Goal: Task Accomplishment & Management: Manage account settings

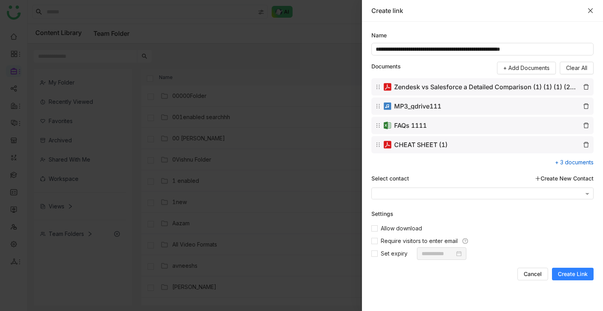
click at [590, 8] on icon "Close" at bounding box center [590, 10] width 6 height 6
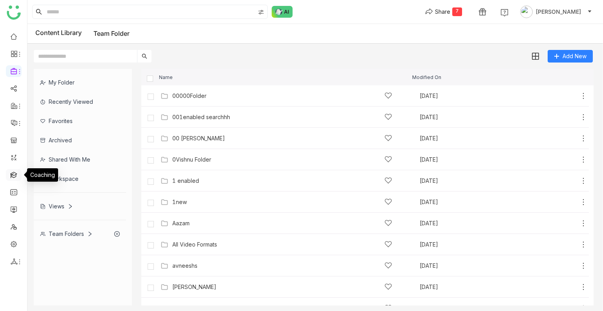
click at [11, 174] on link at bounding box center [13, 174] width 7 height 7
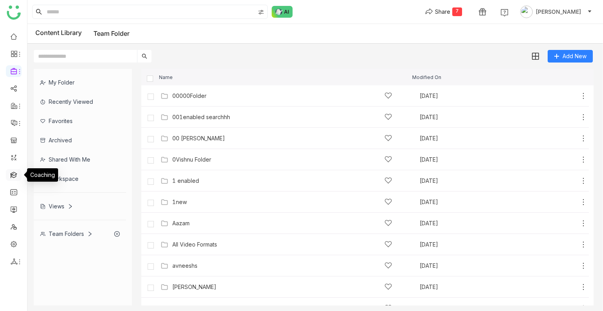
click at [11, 174] on link at bounding box center [13, 174] width 7 height 7
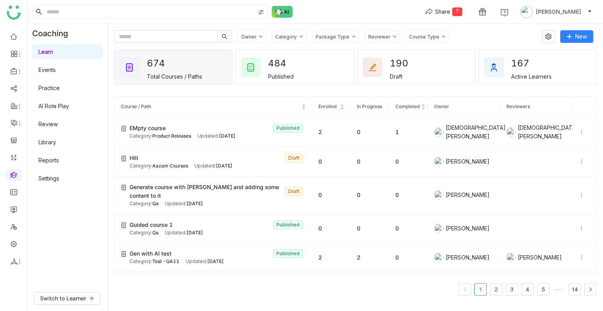
click at [283, 34] on div "Category" at bounding box center [286, 37] width 22 height 6
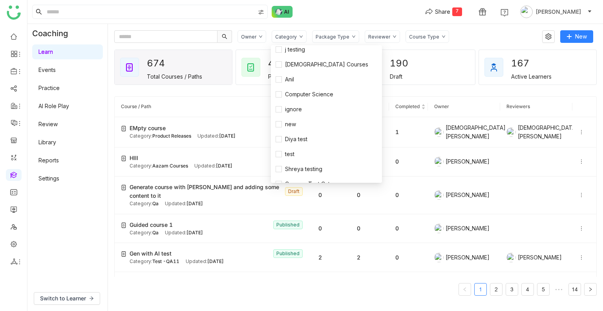
scroll to position [135, 0]
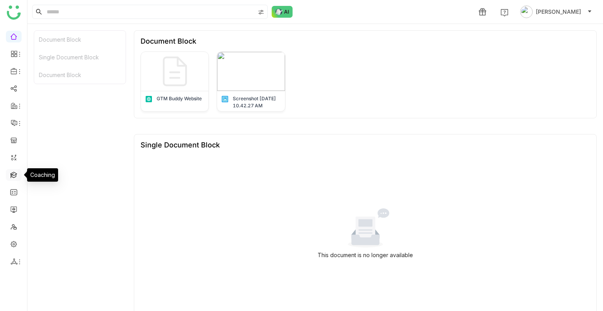
click at [12, 177] on link at bounding box center [13, 174] width 7 height 7
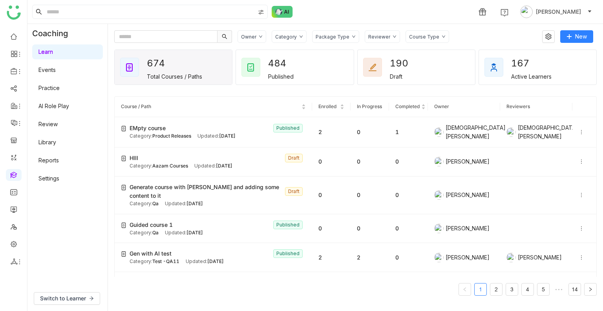
click at [43, 108] on link "AI Role Play" at bounding box center [53, 105] width 31 height 7
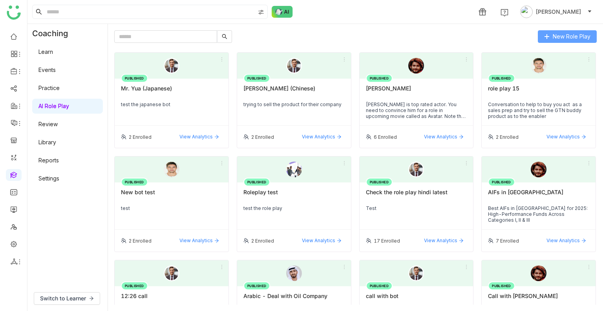
click at [555, 33] on span "New Role Play" at bounding box center [572, 36] width 38 height 9
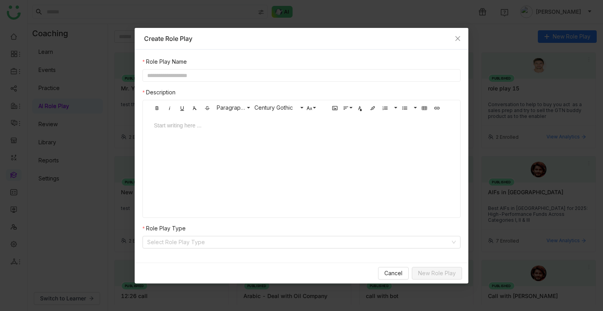
click at [188, 72] on input "text" at bounding box center [302, 75] width 318 height 13
paste input "****"
type input "**********"
click at [185, 129] on div at bounding box center [301, 125] width 295 height 9
click at [212, 239] on input at bounding box center [298, 242] width 303 height 12
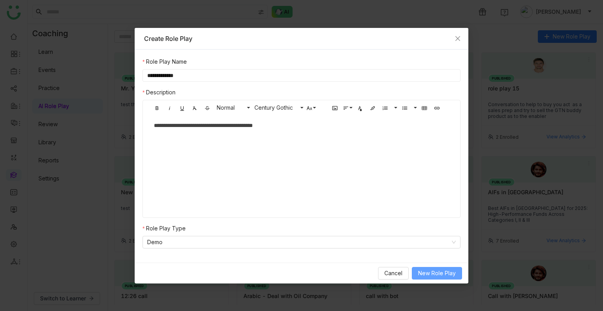
click at [431, 272] on span "New Role Play" at bounding box center [437, 273] width 38 height 9
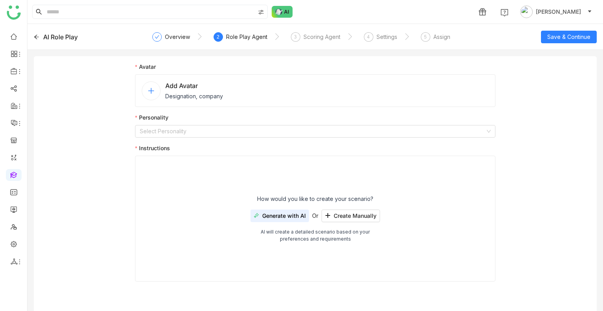
click at [171, 95] on span "Designation, company" at bounding box center [194, 96] width 58 height 8
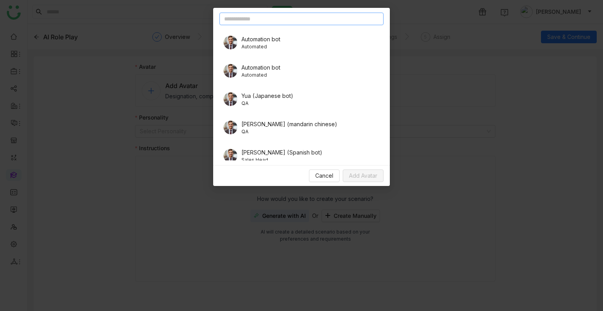
click at [253, 21] on input "text" at bounding box center [301, 19] width 164 height 13
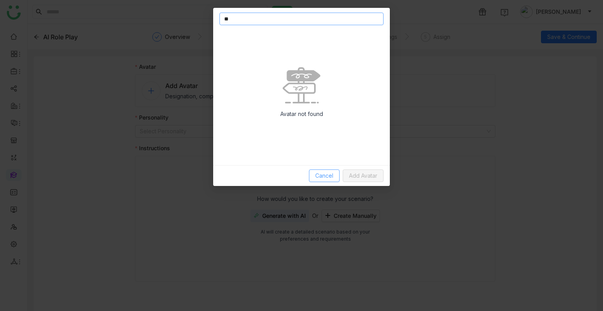
type input "**"
click at [322, 174] on span "Cancel" at bounding box center [324, 175] width 18 height 9
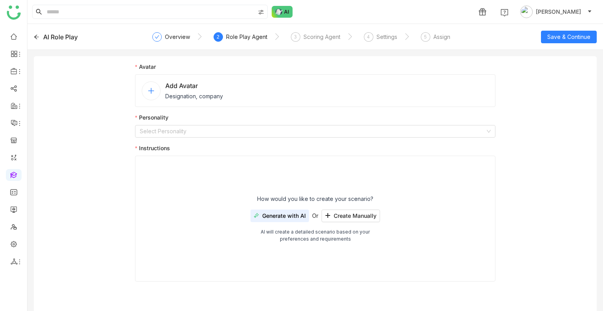
click at [155, 88] on nz-avatar at bounding box center [151, 90] width 19 height 19
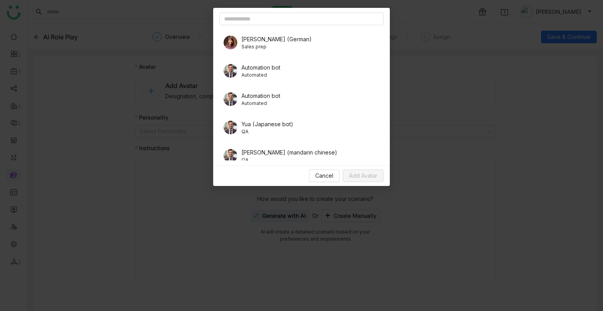
click at [247, 44] on span "Sales prep" at bounding box center [276, 46] width 70 height 7
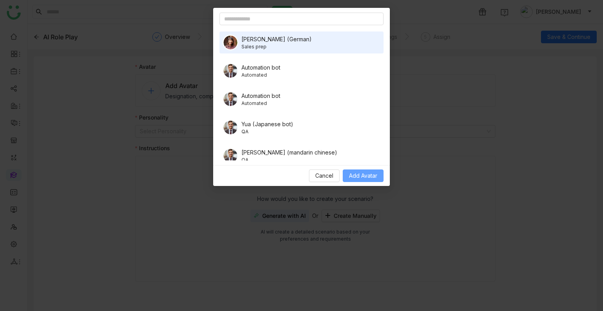
click at [354, 174] on span "Add Avatar" at bounding box center [363, 175] width 28 height 9
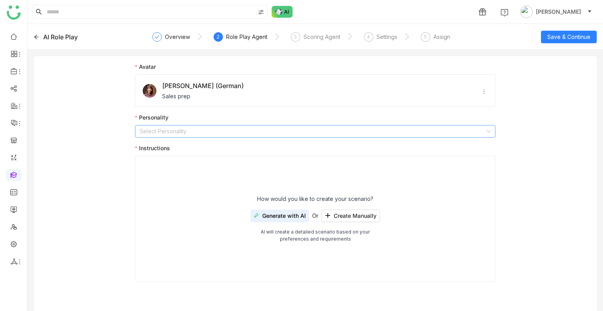
click at [140, 125] on nz-select-top-control "Select Personality" at bounding box center [315, 131] width 360 height 13
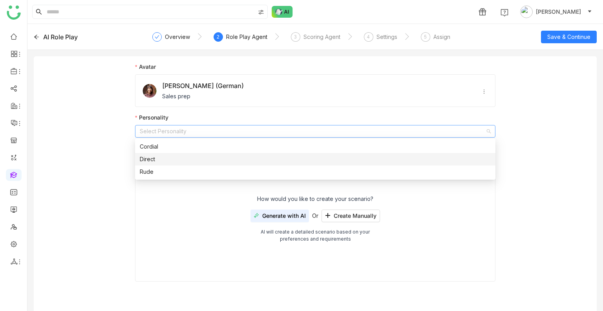
click at [148, 153] on nz-option-item "Direct" at bounding box center [315, 159] width 360 height 13
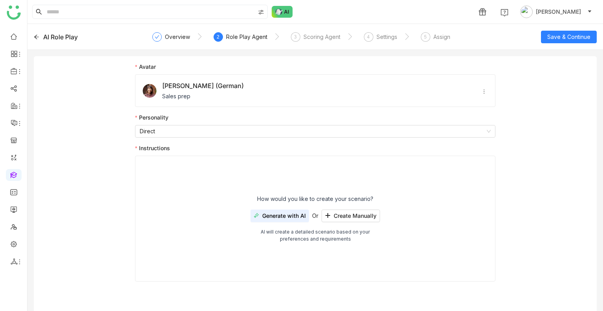
click at [272, 212] on span "Generate with AI" at bounding box center [284, 215] width 44 height 6
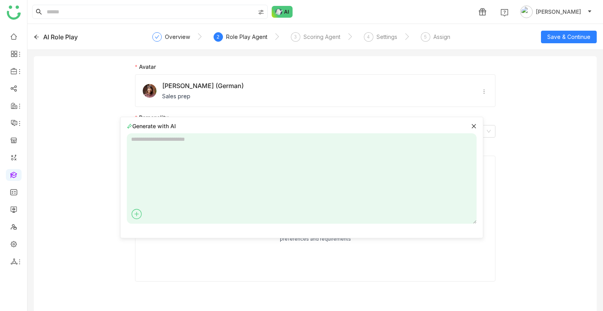
click at [136, 164] on textarea at bounding box center [302, 178] width 350 height 90
click at [219, 136] on textarea "**********" at bounding box center [302, 178] width 350 height 90
click at [308, 143] on textarea "**********" at bounding box center [302, 178] width 350 height 90
type textarea "**********"
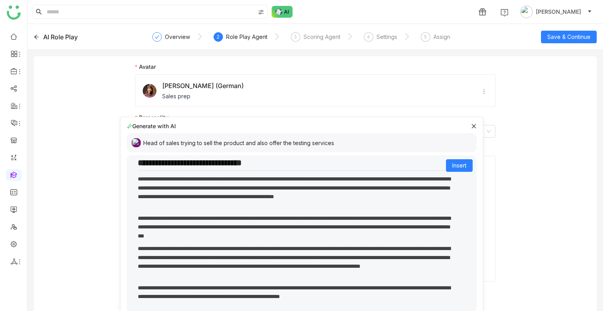
scroll to position [51, 0]
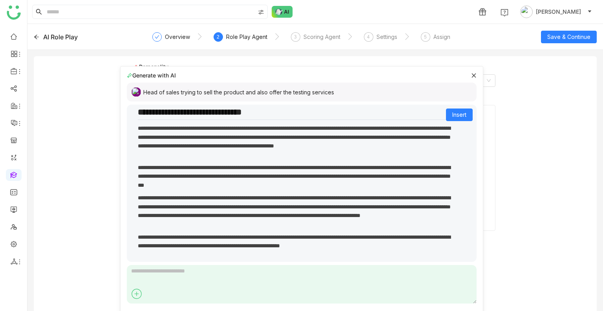
click at [451, 121] on div "**********" at bounding box center [301, 181] width 343 height 161
click at [452, 117] on span "Insert" at bounding box center [459, 114] width 14 height 9
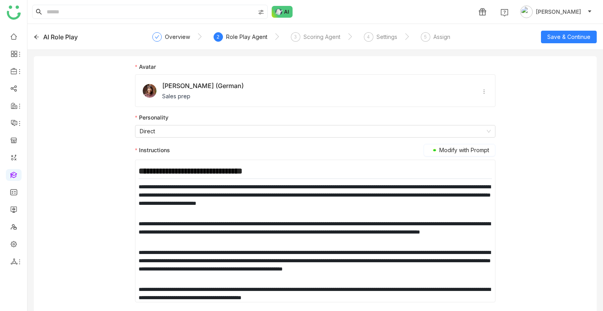
scroll to position [0, 0]
click at [572, 33] on span "Save & Continue" at bounding box center [568, 37] width 43 height 9
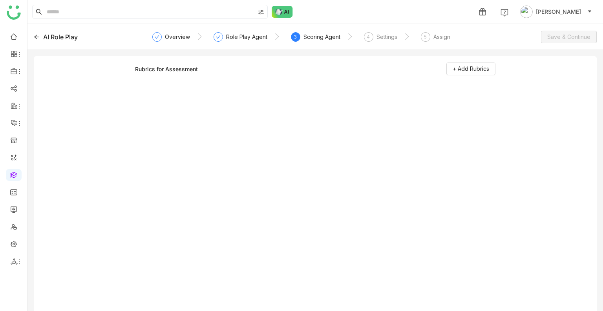
click at [463, 79] on div "Rubrics for Assessment + Add Rubrics" at bounding box center [315, 70] width 360 height 17
click at [463, 73] on button "+ Add Rubrics" at bounding box center [470, 68] width 49 height 13
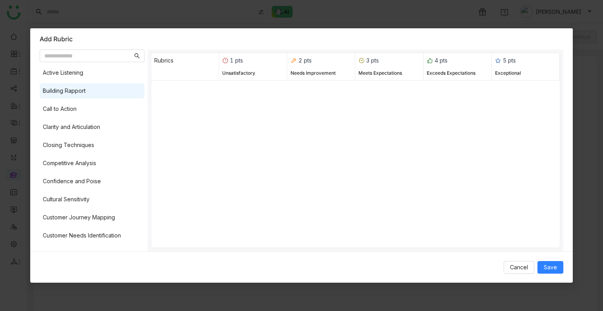
click at [85, 92] on div "Building Rapport" at bounding box center [64, 90] width 43 height 9
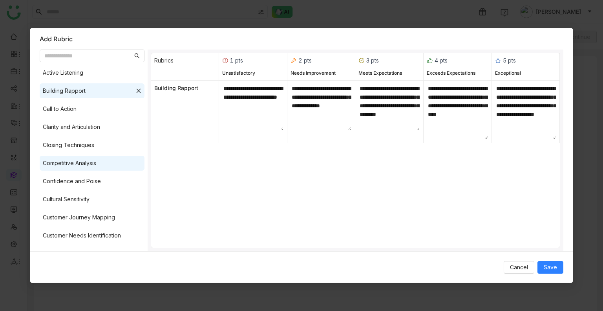
click at [74, 163] on div "Competitive Analysis" at bounding box center [69, 163] width 53 height 9
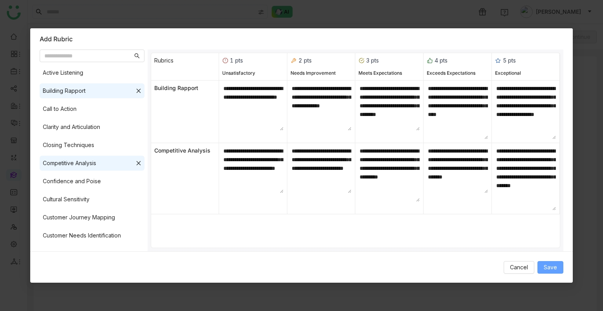
click at [559, 264] on button "Save" at bounding box center [550, 267] width 26 height 13
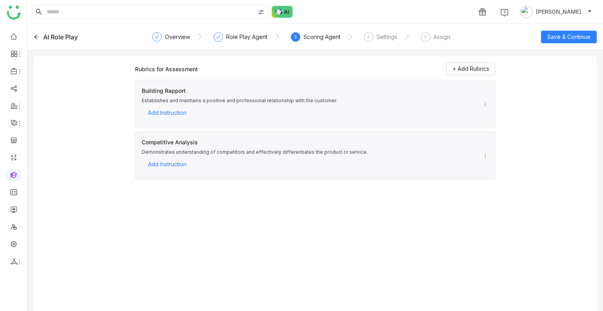
click at [319, 280] on div "Rubrics for Assessment + Add Rubrics Building Rapport Establishes and maintains…" at bounding box center [315, 189] width 360 height 254
click at [15, 242] on link at bounding box center [13, 243] width 7 height 7
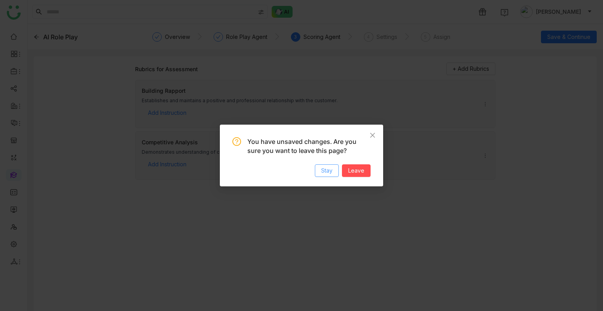
click at [327, 168] on span "Stay" at bounding box center [326, 170] width 11 height 9
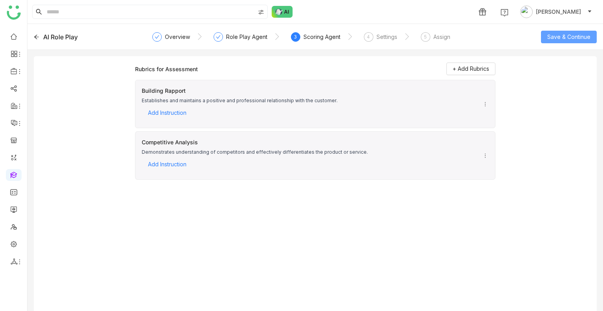
click at [578, 35] on span "Save & Continue" at bounding box center [568, 37] width 43 height 9
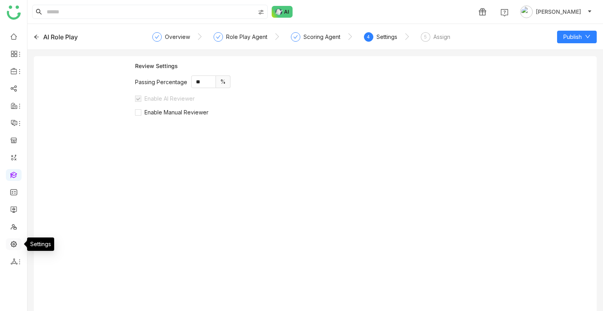
click at [11, 240] on link at bounding box center [13, 243] width 7 height 7
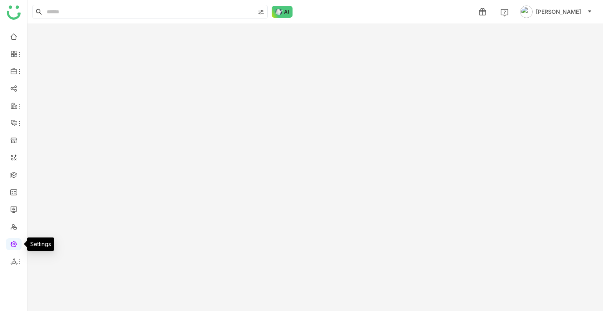
click at [11, 240] on link at bounding box center [13, 243] width 7 height 7
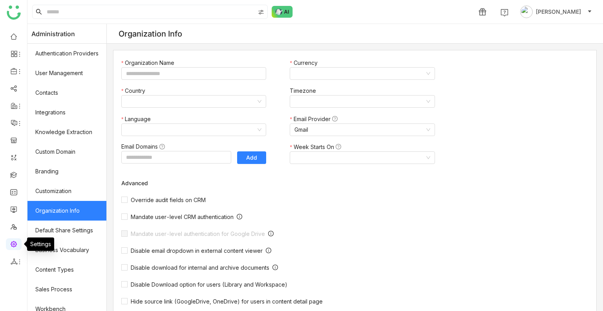
type input "*******"
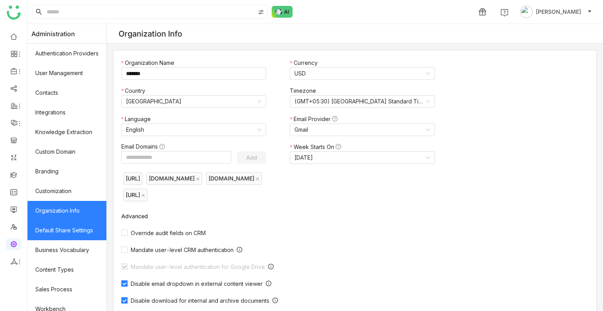
scroll to position [106, 0]
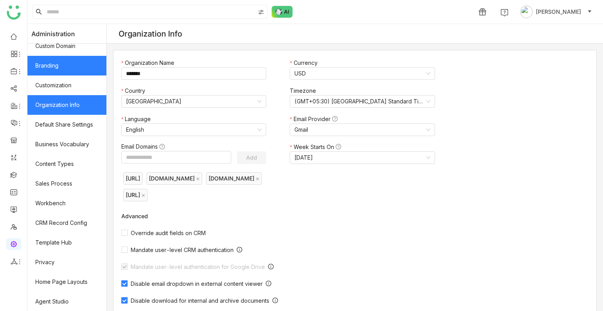
click at [44, 66] on link "Branding" at bounding box center [66, 66] width 79 height 20
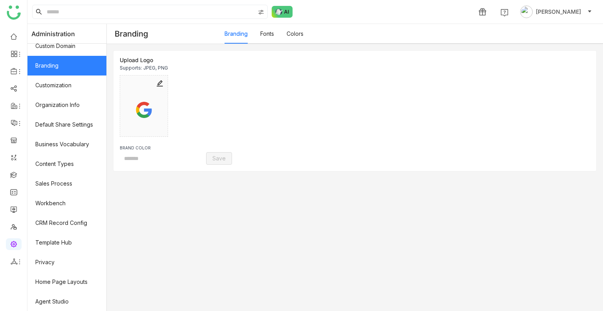
type input "*******"
click at [303, 30] on link "Colors" at bounding box center [295, 33] width 17 height 7
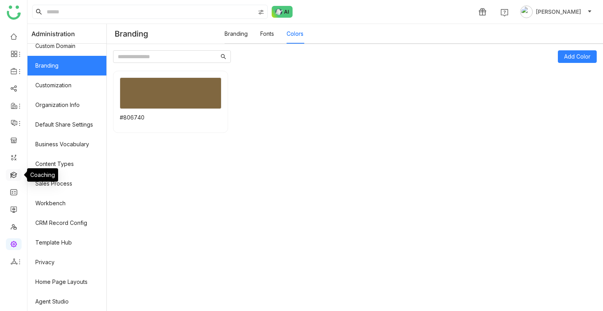
click at [15, 177] on link at bounding box center [13, 174] width 7 height 7
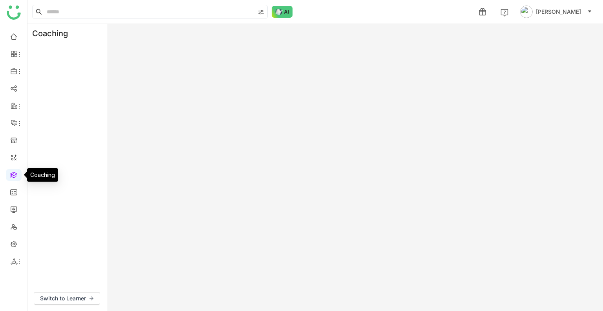
click at [15, 177] on link at bounding box center [13, 174] width 7 height 7
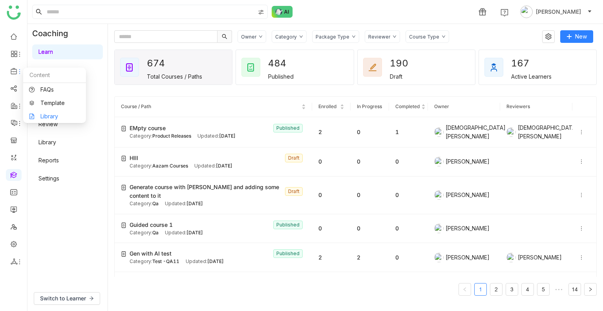
click at [58, 113] on link "Library" at bounding box center [54, 115] width 51 height 5
click at [58, 109] on link "AI Role Play" at bounding box center [53, 105] width 31 height 7
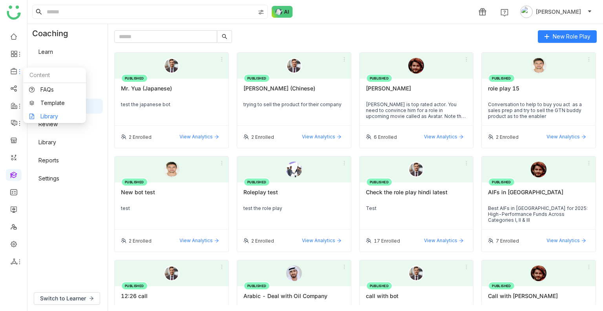
click at [47, 117] on link "Library" at bounding box center [54, 115] width 51 height 5
click at [47, 117] on body "1 Uday Bhanu Coaching Learn Events Practice AI Role Play Review Library Reports…" at bounding box center [301, 155] width 603 height 311
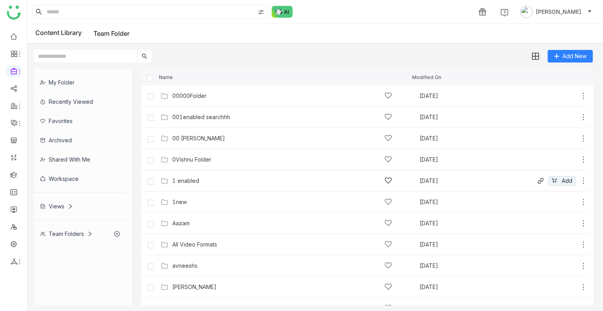
click at [205, 180] on div "1 enabled" at bounding box center [282, 180] width 220 height 8
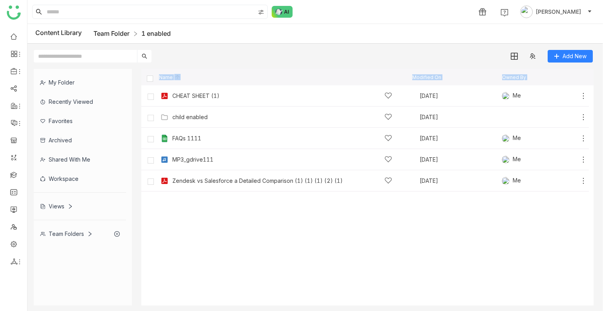
click at [114, 35] on link "Team Folder" at bounding box center [111, 33] width 36 height 8
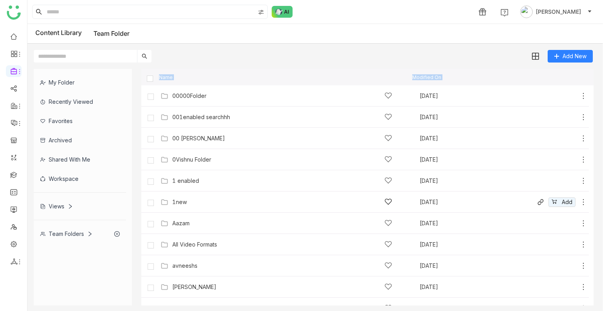
click at [195, 203] on div "1new" at bounding box center [282, 201] width 220 height 8
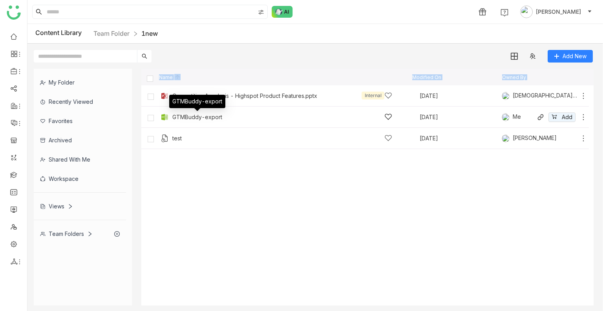
click at [201, 118] on div "GTMBuddy-export" at bounding box center [197, 117] width 50 height 6
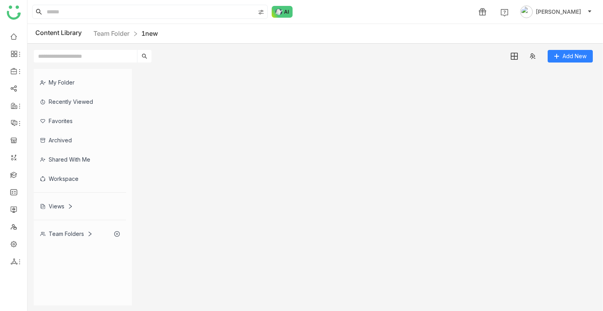
click at [201, 118] on gtmb-list-view at bounding box center [367, 187] width 452 height 236
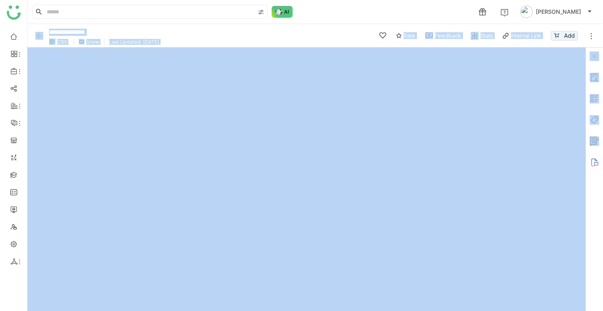
click at [40, 39] on img at bounding box center [39, 36] width 8 height 8
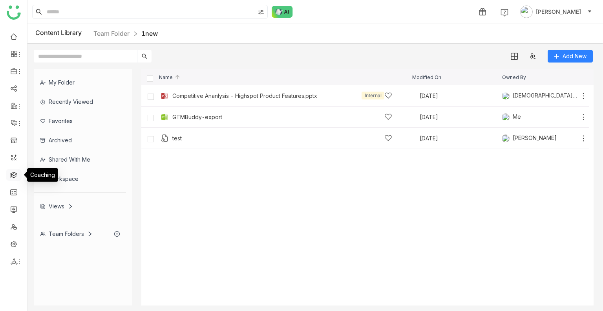
click at [14, 175] on link at bounding box center [13, 174] width 7 height 7
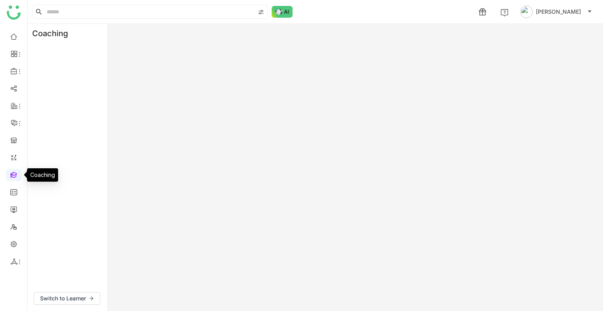
click at [14, 175] on link at bounding box center [13, 174] width 7 height 7
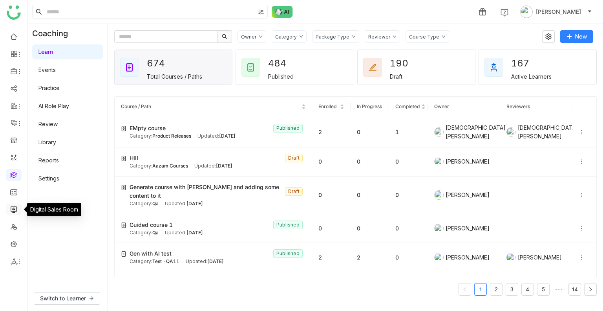
click at [15, 212] on link at bounding box center [13, 208] width 7 height 7
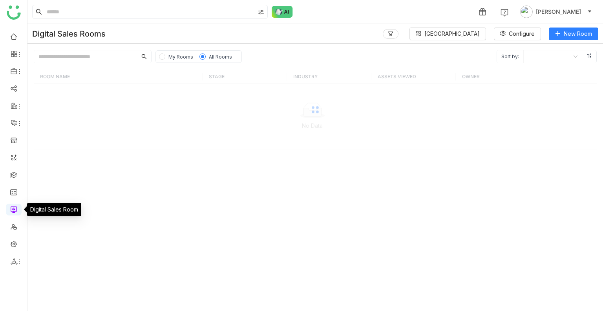
click at [15, 212] on link at bounding box center [13, 208] width 7 height 7
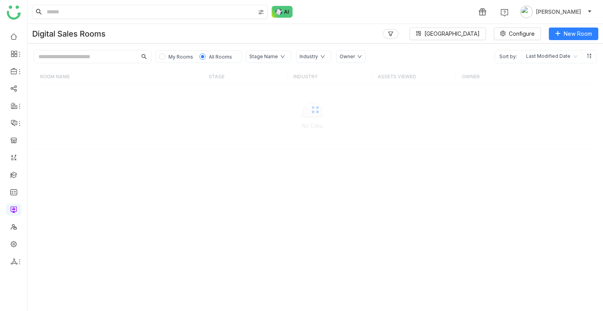
click at [75, 12] on input at bounding box center [150, 11] width 210 height 13
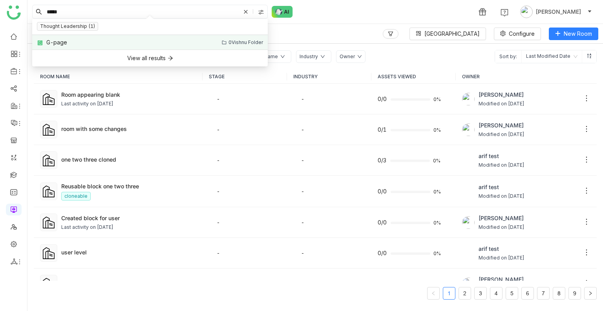
type input "*****"
click at [63, 38] on div "G-page" at bounding box center [56, 42] width 21 height 9
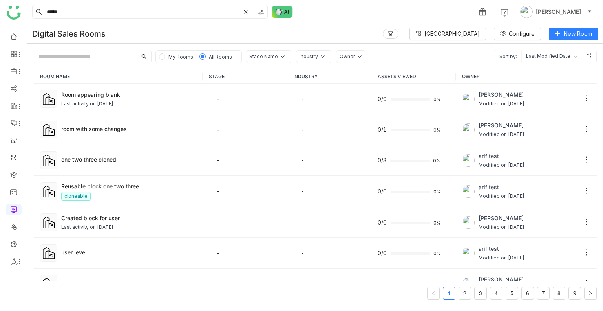
click at [63, 38] on div "Digital Sales Rooms Block Library Configure New Room" at bounding box center [315, 34] width 576 height 20
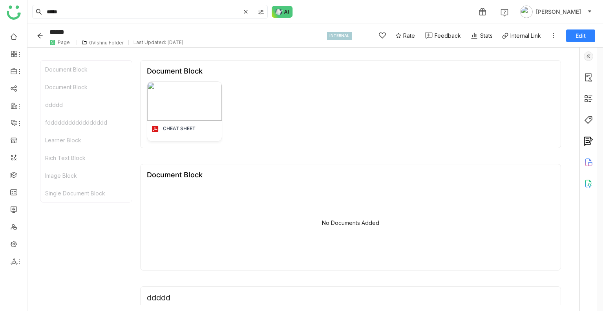
click at [592, 33] on button "Edit" at bounding box center [580, 35] width 29 height 13
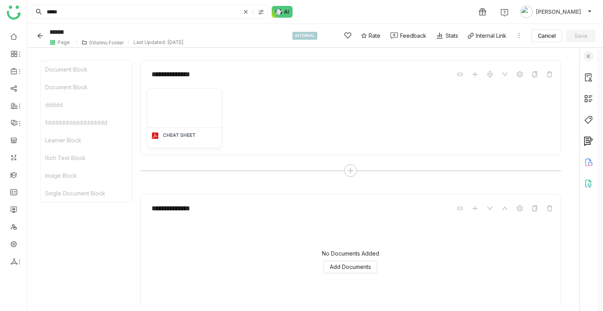
click at [350, 176] on div "**********" at bounding box center [350, 119] width 421 height 118
click at [350, 170] on icon at bounding box center [350, 170] width 5 height 1
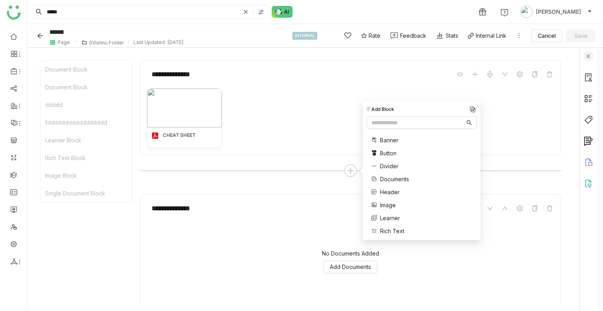
click at [386, 233] on span "Rich Text" at bounding box center [392, 231] width 24 height 8
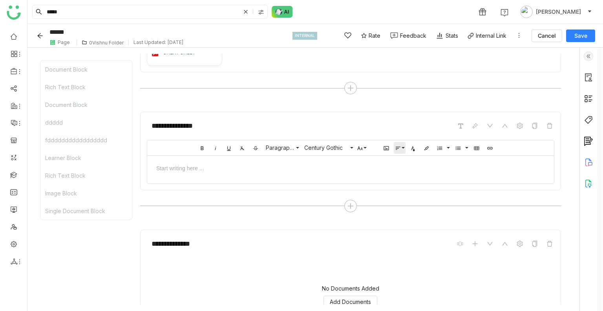
scroll to position [82, 0]
click at [398, 152] on button "Align" at bounding box center [400, 149] width 12 height 12
click at [413, 149] on icon "button" at bounding box center [413, 149] width 6 height 6
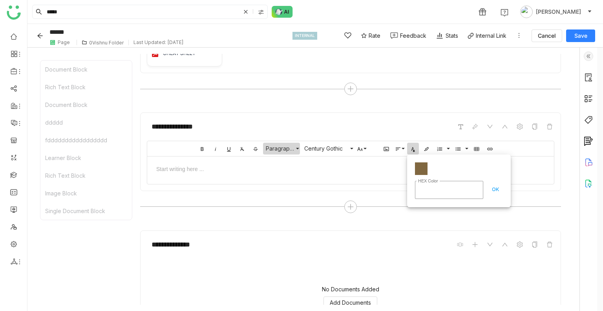
click at [296, 150] on button "Paragraph Format" at bounding box center [281, 149] width 37 height 12
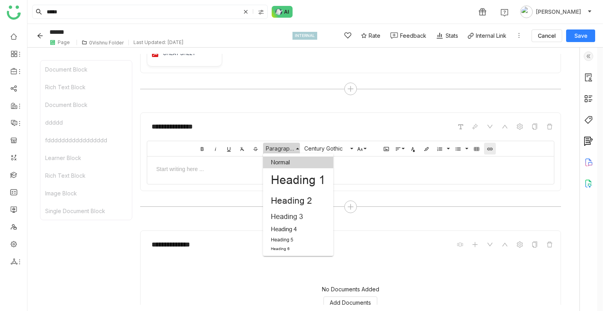
scroll to position [0, 0]
click at [476, 147] on icon "button" at bounding box center [476, 149] width 6 height 6
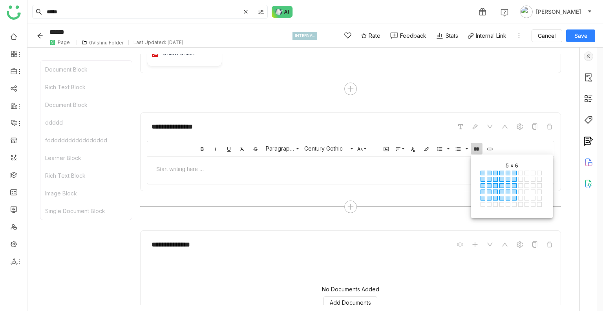
drag, startPoint x: 481, startPoint y: 170, endPoint x: 515, endPoint y: 200, distance: 46.2
click at [515, 200] on div "1 × 1 1 × 2 1 × 3 1 × 4 1 × 5 1 × 6 1 × 7 1 × 8 1 × 9 1 × 10 2 × 1 2 × 2 2 × 3 …" at bounding box center [512, 189] width 67 height 42
click at [515, 200] on span "5 × 6" at bounding box center [515, 198] width 6 height 6
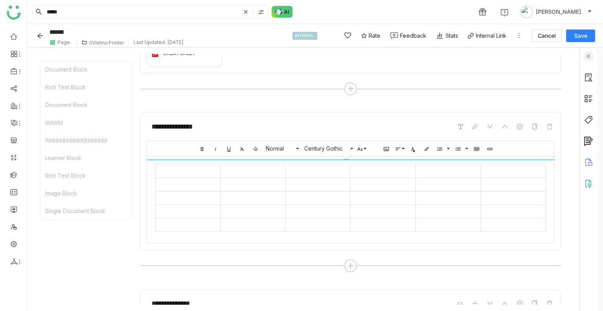
click at [291, 164] on div at bounding box center [350, 164] width 407 height 10
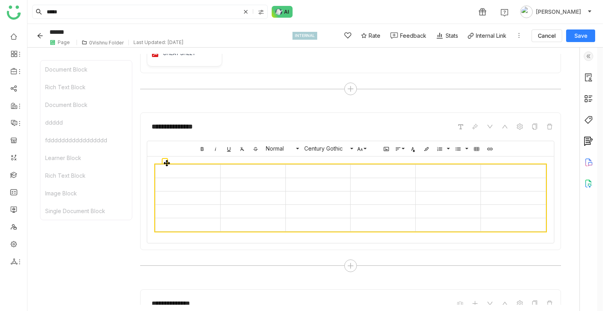
click at [308, 175] on td at bounding box center [317, 170] width 65 height 13
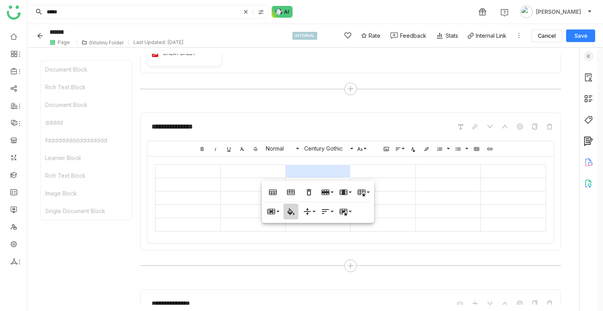
click at [291, 209] on icon "button" at bounding box center [290, 210] width 9 height 9
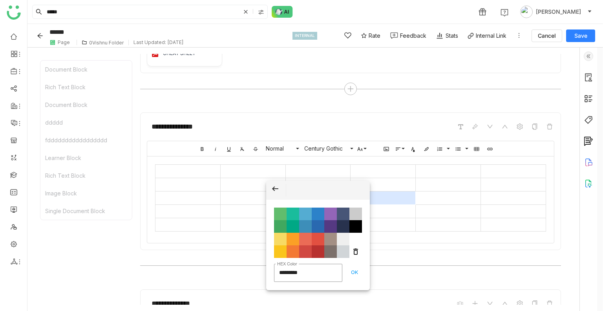
click at [403, 194] on td at bounding box center [383, 197] width 65 height 13
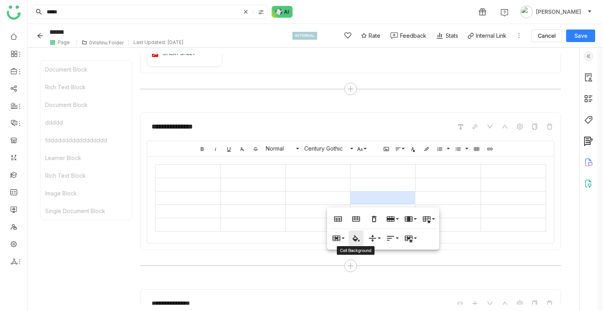
click at [356, 238] on icon "button" at bounding box center [356, 237] width 7 height 7
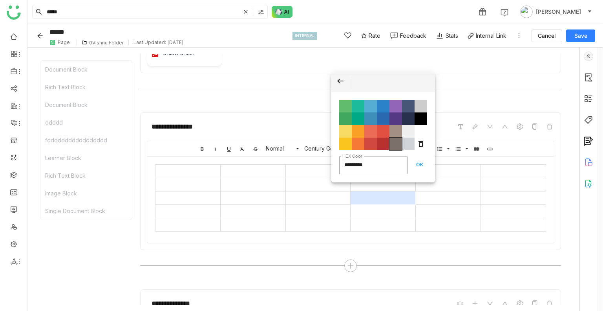
click at [394, 144] on span "Color #7C706B" at bounding box center [395, 143] width 13 height 13
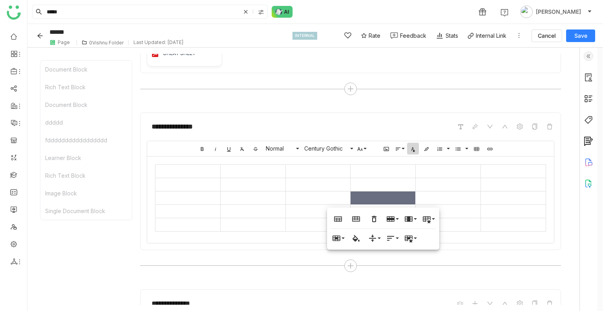
click at [416, 147] on button "Text Color" at bounding box center [413, 149] width 12 height 12
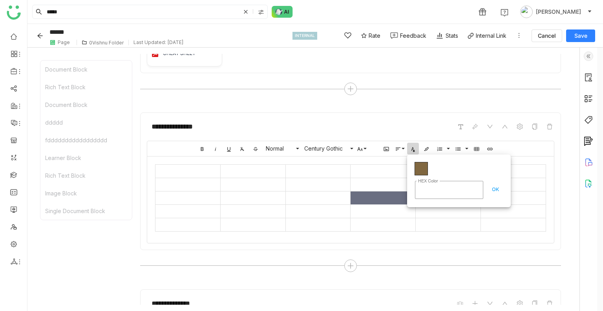
click at [420, 164] on span "Color#806740" at bounding box center [421, 168] width 13 height 13
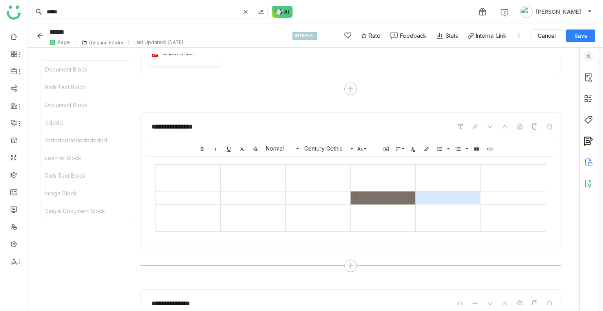
click at [430, 191] on td at bounding box center [448, 197] width 65 height 13
click at [413, 149] on icon "button" at bounding box center [413, 149] width 6 height 6
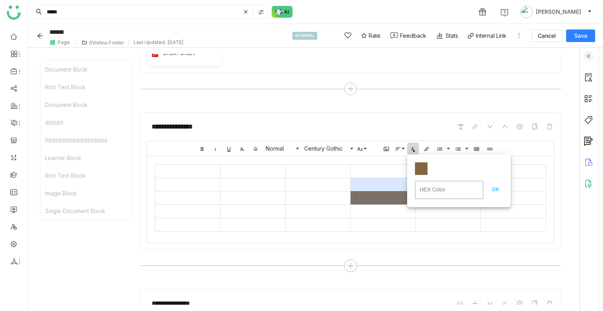
click at [357, 184] on td at bounding box center [383, 183] width 65 height 13
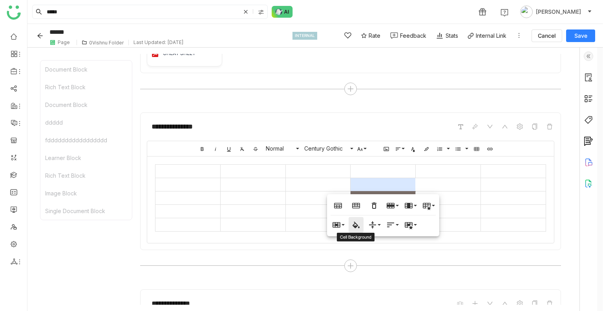
click at [360, 224] on icon "button" at bounding box center [355, 224] width 9 height 9
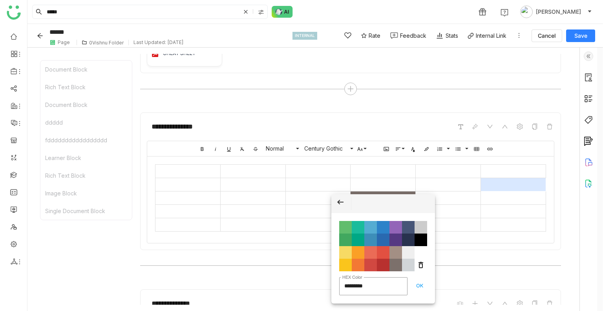
click at [503, 188] on td at bounding box center [513, 183] width 65 height 13
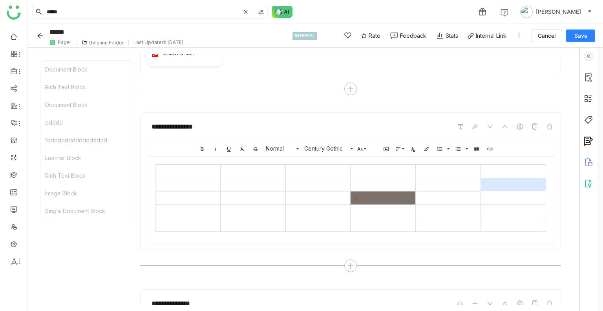
click at [575, 36] on span "Save" at bounding box center [580, 36] width 13 height 8
type input "******"
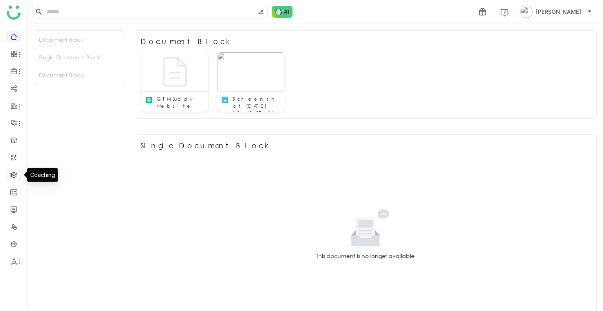
click at [13, 172] on link at bounding box center [13, 174] width 7 height 7
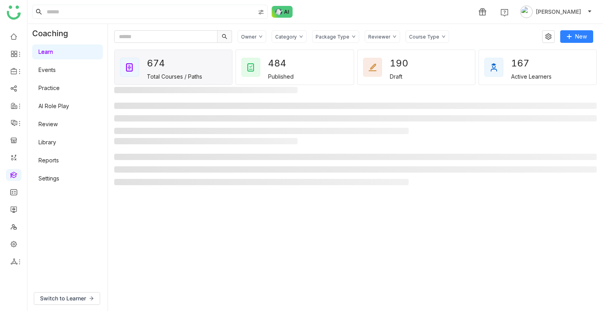
click at [63, 108] on link "AI Role Play" at bounding box center [53, 105] width 31 height 7
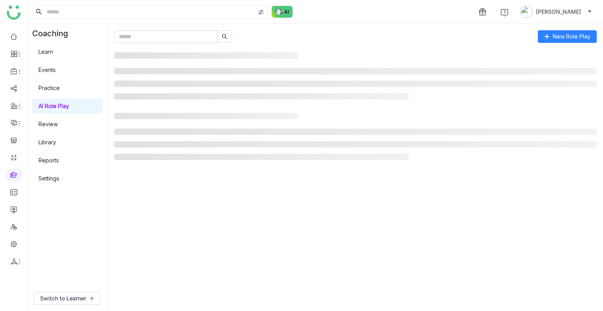
click at [63, 108] on link "AI Role Play" at bounding box center [53, 105] width 31 height 7
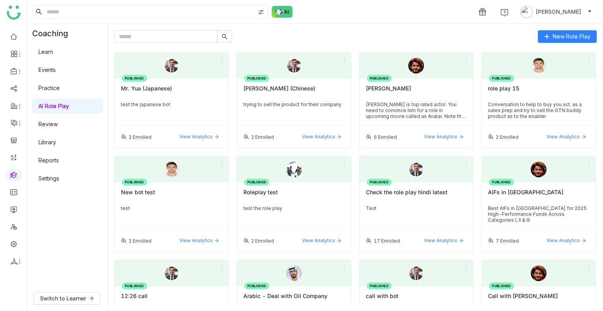
click at [49, 181] on link "Settings" at bounding box center [48, 178] width 21 height 7
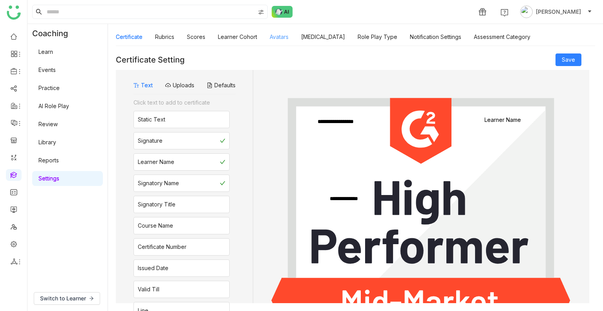
click at [285, 33] on link "Avatars" at bounding box center [279, 36] width 19 height 7
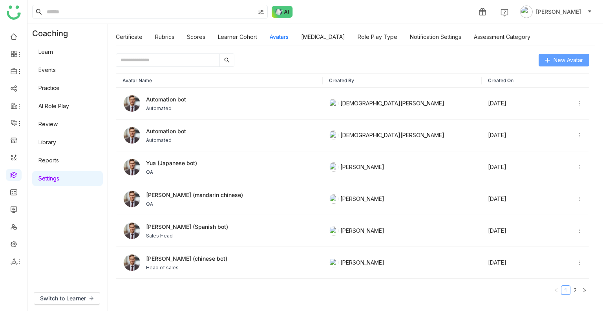
click at [556, 56] on span "New Avatar" at bounding box center [568, 60] width 29 height 9
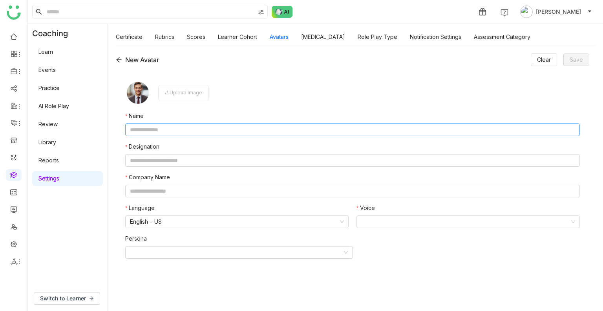
click at [148, 130] on input "text" at bounding box center [352, 129] width 455 height 13
paste input "****"
type input "**********"
click at [165, 155] on input "text" at bounding box center [352, 160] width 455 height 13
click at [178, 220] on nz-select-item "English - US" at bounding box center [237, 222] width 214 height 12
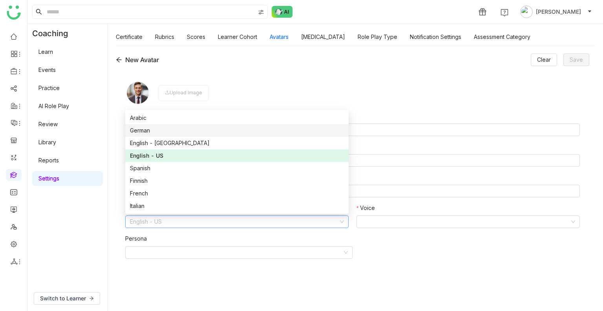
click at [147, 128] on div "German" at bounding box center [237, 130] width 214 height 9
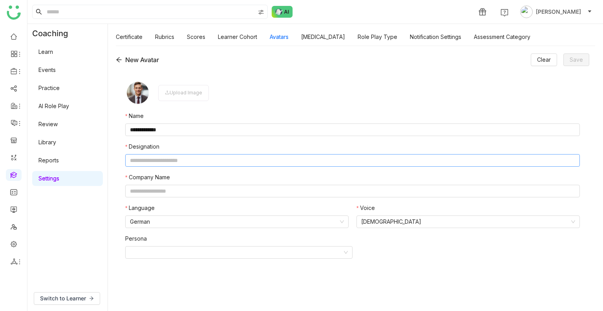
click at [162, 161] on input "text" at bounding box center [352, 160] width 455 height 13
type input "*"
type input "**********"
click at [151, 191] on input "text" at bounding box center [352, 191] width 455 height 13
type input "***"
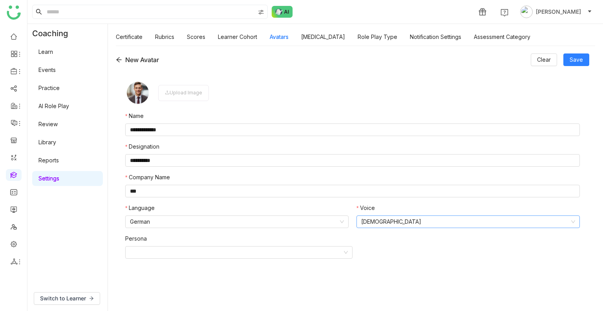
click at [367, 219] on nz-select-item "Male" at bounding box center [468, 222] width 214 height 12
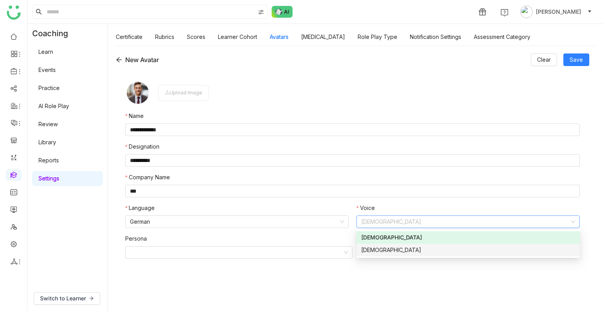
click at [378, 247] on div "Female" at bounding box center [468, 249] width 214 height 9
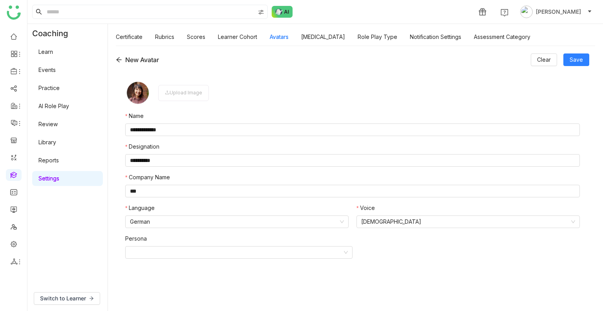
click at [175, 98] on div "Upload Image" at bounding box center [183, 93] width 51 height 16
click at [578, 60] on span "Save" at bounding box center [576, 59] width 13 height 9
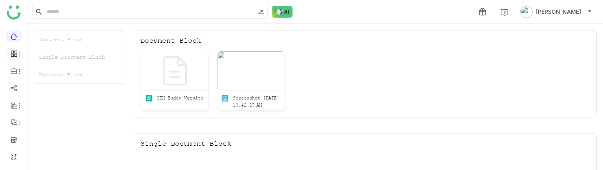
drag, startPoint x: 0, startPoint y: 0, endPoint x: 13, endPoint y: 53, distance: 54.8
click at [13, 54] on span at bounding box center [13, 54] width 4 height 0
click at [49, 75] on link "Dashboard" at bounding box center [54, 71] width 51 height 5
click at [46, 70] on link "Dashboard" at bounding box center [54, 71] width 51 height 5
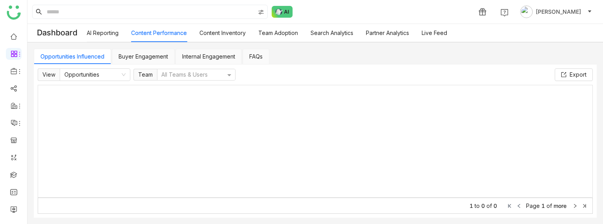
click at [138, 59] on link "Buyer Engagement" at bounding box center [143, 56] width 49 height 7
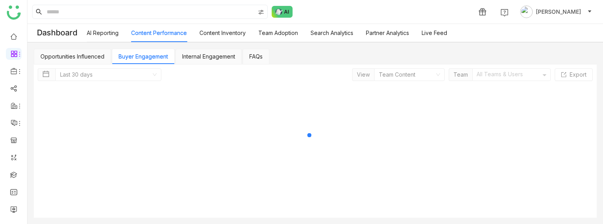
click at [138, 59] on link "Buyer Engagement" at bounding box center [143, 56] width 49 height 7
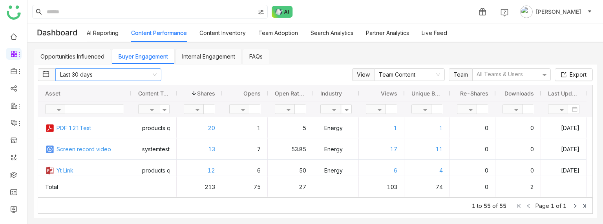
click at [91, 79] on nz-select-item "Last 30 days" at bounding box center [108, 75] width 97 height 12
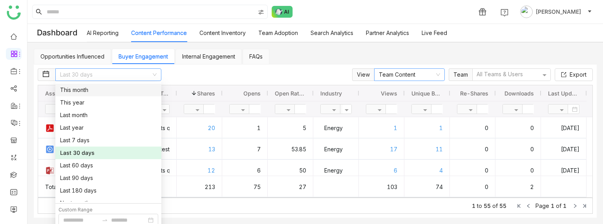
click at [398, 72] on nz-select-item "Team Content" at bounding box center [409, 75] width 61 height 12
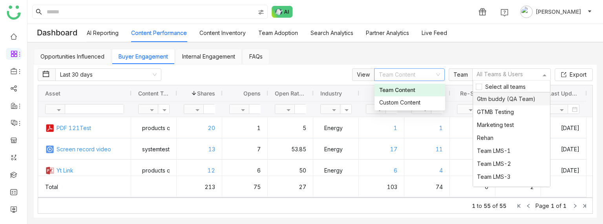
click at [500, 76] on div at bounding box center [507, 75] width 65 height 8
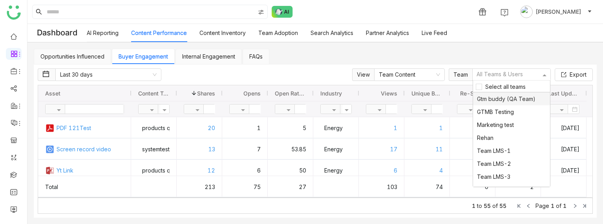
click at [436, 55] on div "Opportunities Influenced Buyer Engagement Internal Engagement FAQs" at bounding box center [315, 57] width 563 height 16
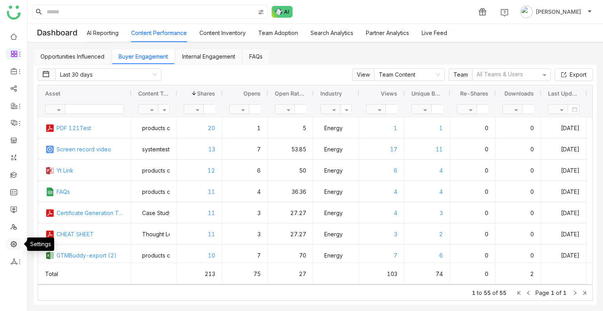
click at [12, 223] on link at bounding box center [13, 243] width 7 height 7
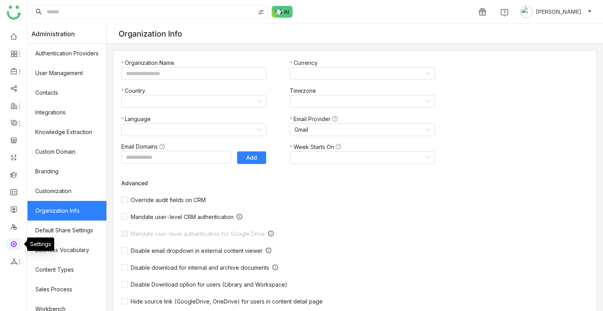
type input "*******"
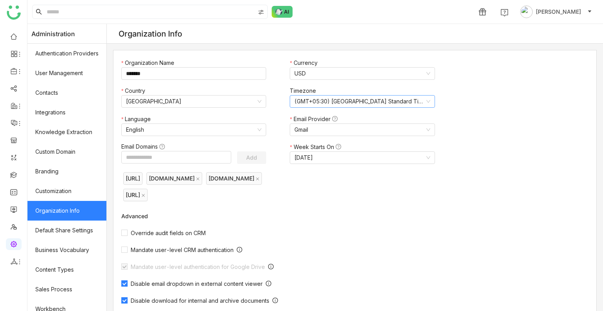
click at [333, 102] on nz-select-item "(GMT+05:30) [GEOGRAPHIC_DATA] Standard Time ([GEOGRAPHIC_DATA]/[GEOGRAPHIC_DATA…" at bounding box center [361, 101] width 135 height 12
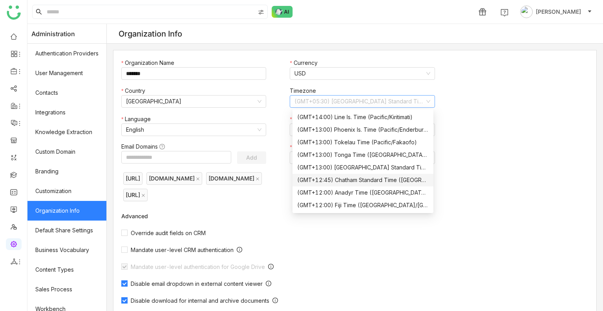
click at [505, 141] on div "Organization Name ******* Currency USD Country [GEOGRAPHIC_DATA] Timezone (GMT+…" at bounding box center [355, 287] width 484 height 474
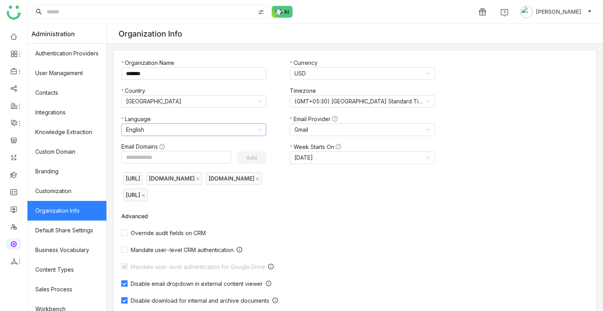
click at [187, 133] on nz-select-item "English" at bounding box center [193, 130] width 135 height 12
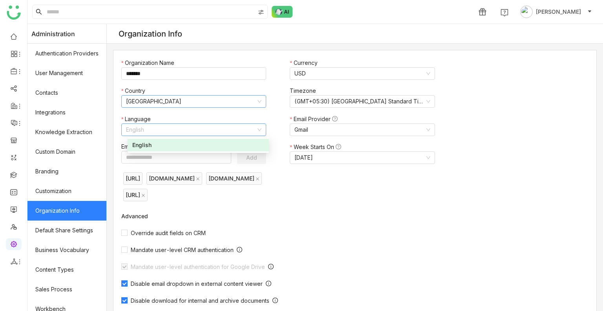
click at [163, 104] on nz-select-item "[GEOGRAPHIC_DATA]" at bounding box center [193, 101] width 135 height 12
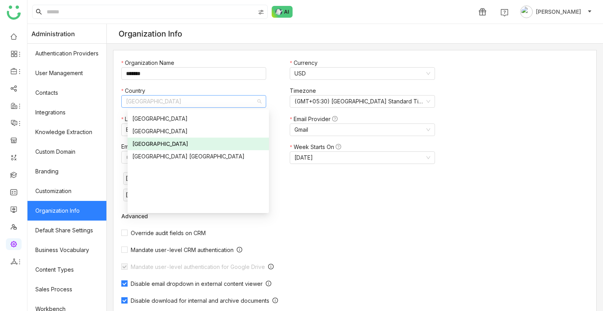
scroll to position [2952, 0]
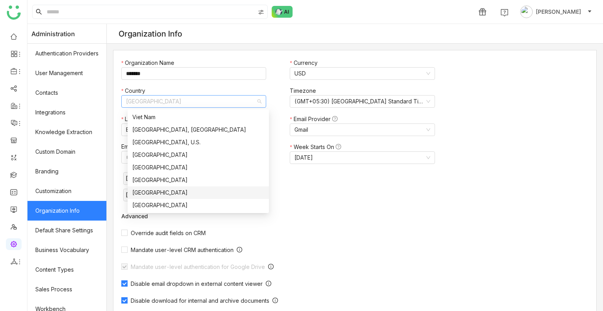
click at [467, 173] on div "Organization Name ******* Currency USD Country [GEOGRAPHIC_DATA] Timezone (GMT+…" at bounding box center [355, 287] width 484 height 474
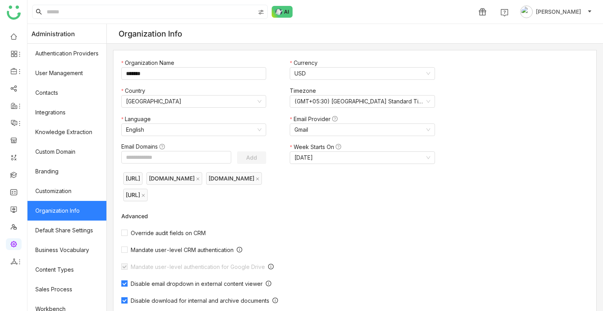
scroll to position [220, 0]
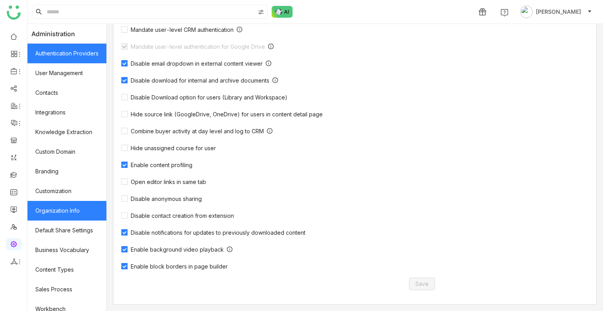
click at [58, 58] on link "Authentication Providers" at bounding box center [66, 54] width 79 height 20
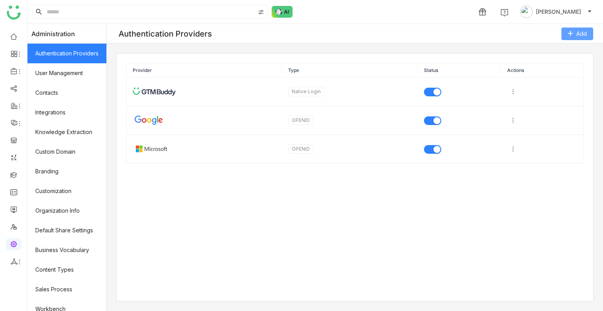
click at [579, 36] on span "Add" at bounding box center [581, 33] width 11 height 9
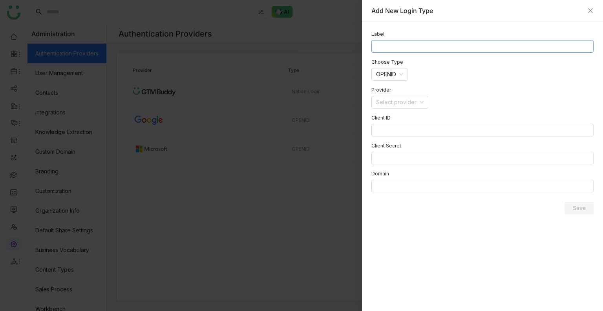
click at [413, 47] on input at bounding box center [482, 46] width 222 height 13
click at [388, 71] on nz-select-item "OPENID" at bounding box center [389, 74] width 27 height 12
click at [461, 74] on nz-form-item "OPENID" at bounding box center [482, 74] width 222 height 13
click at [418, 102] on input at bounding box center [397, 102] width 42 height 12
click at [500, 75] on nz-form-item "OPENID" at bounding box center [482, 74] width 222 height 13
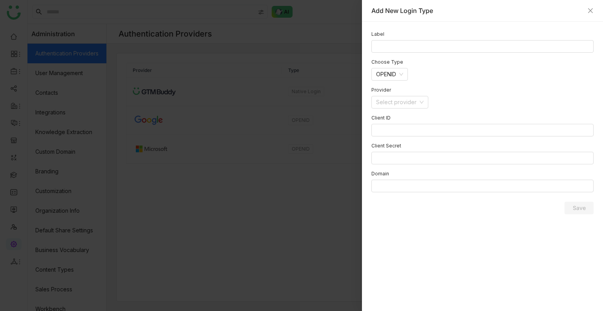
click at [594, 9] on div "Add New Login Type" at bounding box center [482, 11] width 241 height 22
click at [590, 13] on icon "Close" at bounding box center [590, 10] width 6 height 6
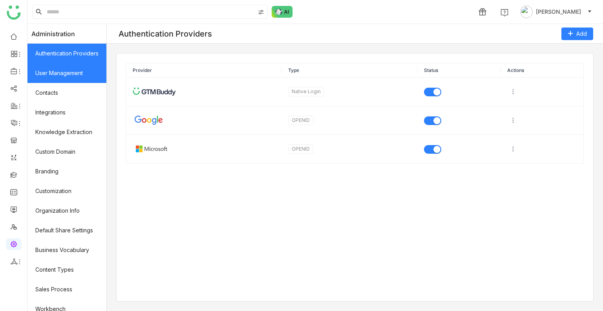
click at [81, 73] on link "User Management" at bounding box center [66, 73] width 79 height 20
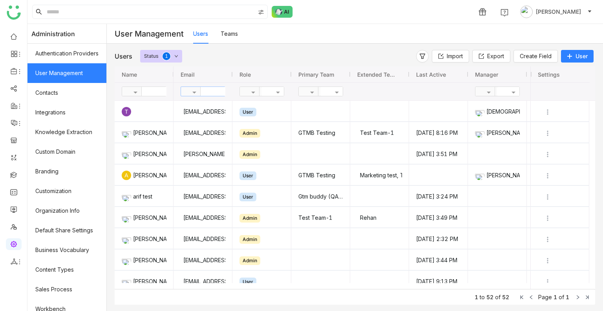
click at [222, 88] on input "text" at bounding box center [229, 91] width 57 height 9
type input "****"
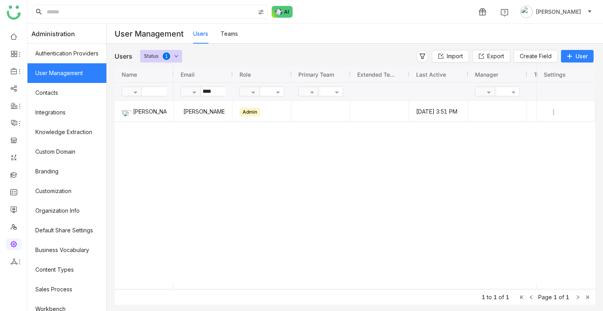
click at [578, 59] on span "User" at bounding box center [582, 56] width 12 height 8
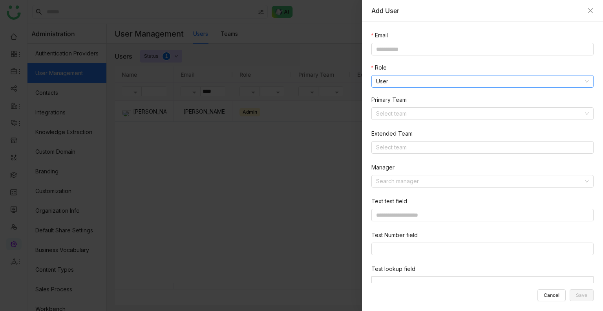
click at [460, 80] on nz-select-item "User" at bounding box center [482, 81] width 213 height 12
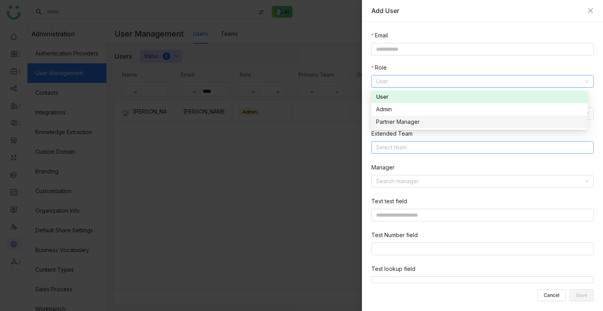
click at [444, 148] on nz-select-top-control "Select team" at bounding box center [482, 147] width 222 height 13
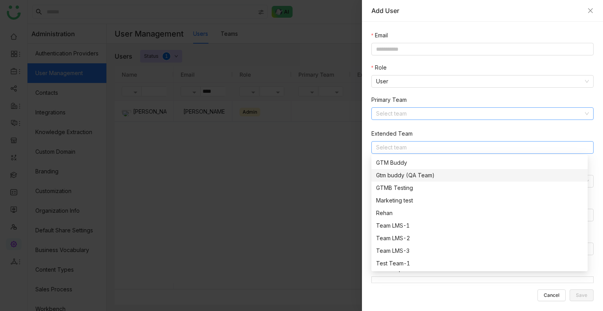
click at [408, 112] on input at bounding box center [479, 114] width 207 height 12
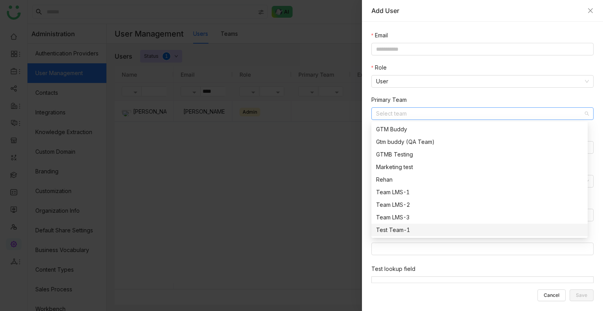
click at [420, 223] on nz-form-item "Test Number field" at bounding box center [483, 243] width 225 height 27
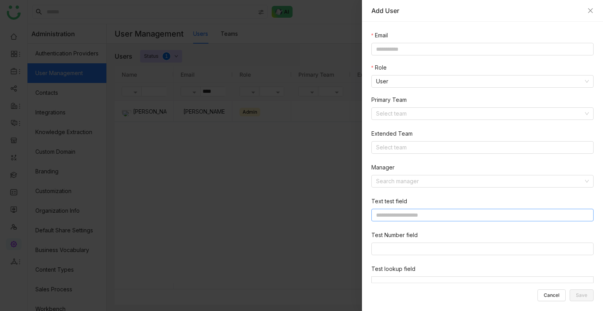
scroll to position [27, 0]
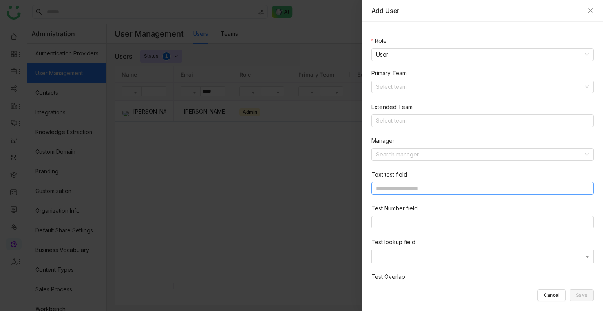
click at [411, 189] on input at bounding box center [482, 188] width 222 height 13
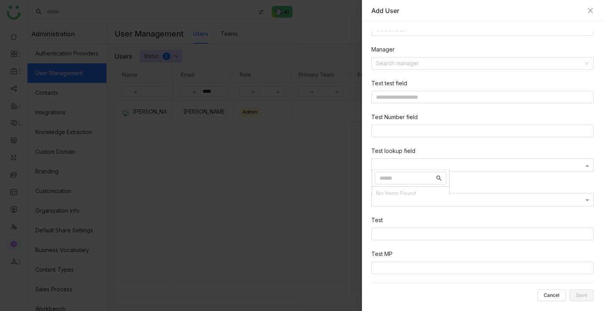
click at [411, 165] on div at bounding box center [482, 165] width 221 height 7
click at [447, 223] on div "Email Role User Primary Team Select team Extended Team Select team Manager Sear…" at bounding box center [483, 98] width 225 height 370
click at [469, 160] on div at bounding box center [482, 164] width 221 height 9
click at [460, 164] on div at bounding box center [482, 165] width 221 height 7
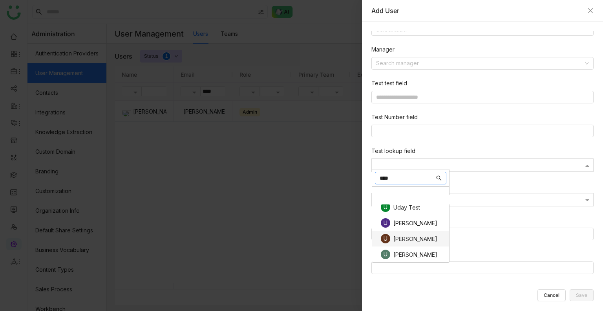
scroll to position [0, 0]
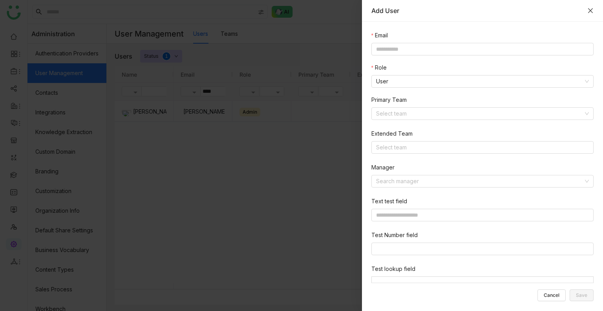
type input "****"
click at [587, 8] on icon "Close" at bounding box center [590, 10] width 6 height 6
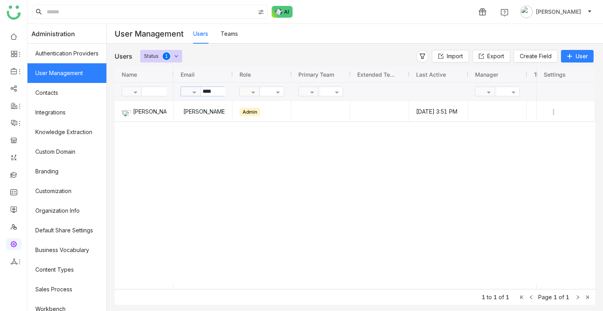
click at [226, 91] on input "****" at bounding box center [229, 91] width 57 height 9
click at [419, 53] on icon at bounding box center [422, 56] width 6 height 6
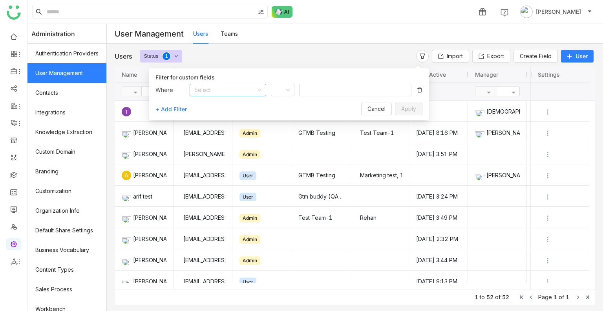
click at [218, 89] on input at bounding box center [225, 90] width 62 height 12
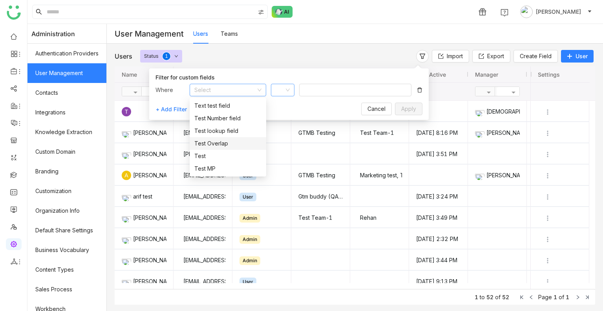
click at [287, 91] on icon at bounding box center [288, 90] width 4 height 3
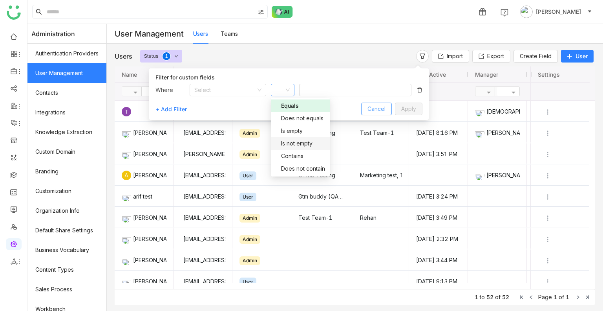
click at [380, 113] on span "Cancel" at bounding box center [376, 108] width 18 height 9
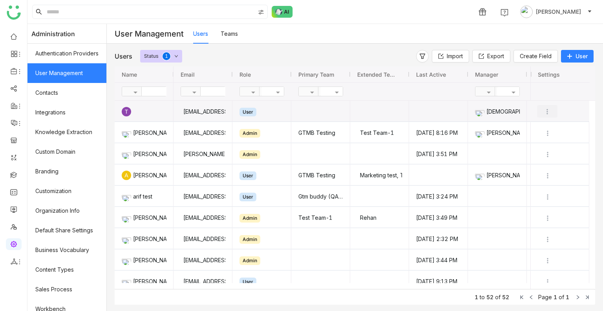
click at [548, 111] on img "Press SPACE to select this row." at bounding box center [547, 112] width 8 height 8
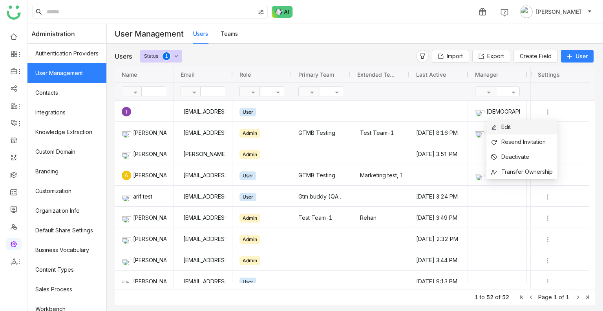
click at [515, 122] on li "Edit" at bounding box center [521, 126] width 71 height 15
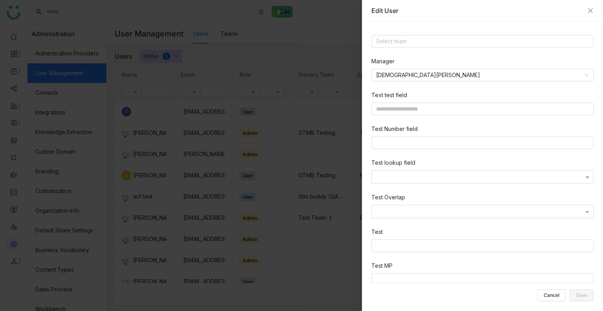
scroll to position [251, 0]
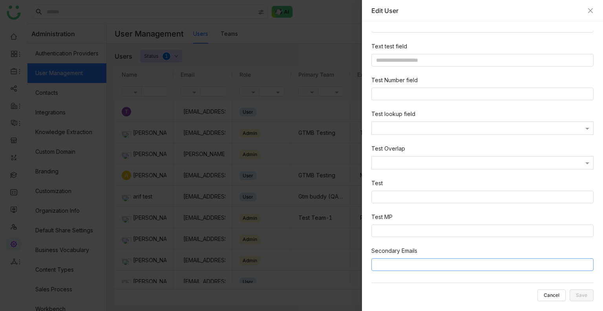
click at [490, 223] on input at bounding box center [484, 263] width 216 height 9
click at [553, 223] on button "Cancel" at bounding box center [551, 295] width 28 height 12
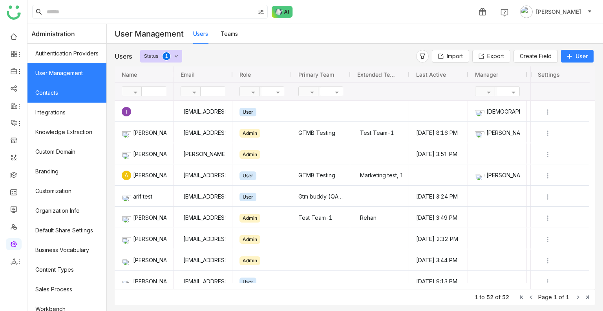
click at [56, 94] on link "Contacts" at bounding box center [66, 93] width 79 height 20
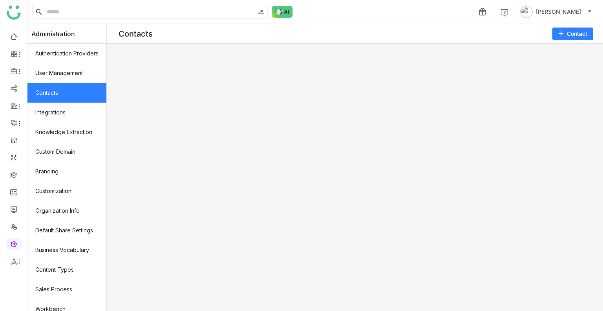
click at [56, 94] on link "Contacts" at bounding box center [66, 93] width 79 height 20
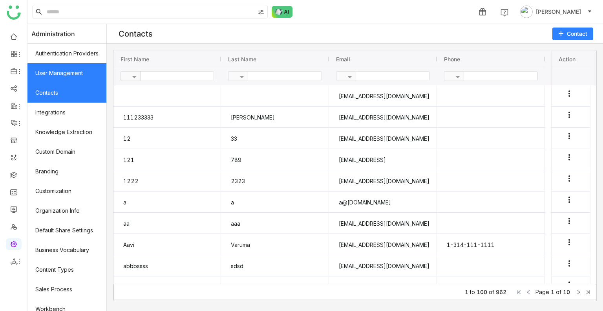
click at [57, 73] on link "User Management" at bounding box center [66, 73] width 79 height 20
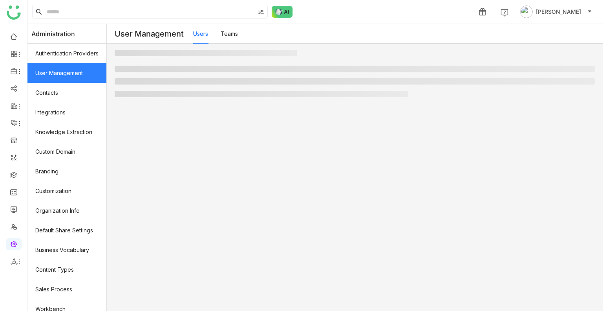
click at [230, 33] on link "Teams" at bounding box center [229, 33] width 17 height 7
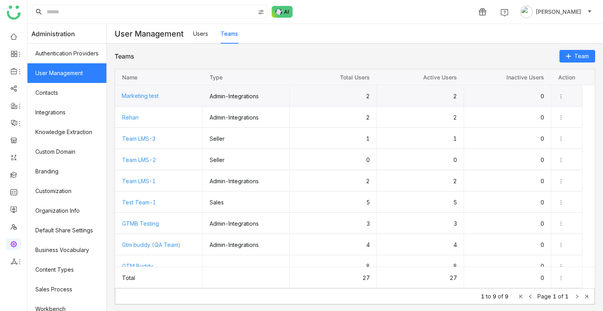
click at [141, 94] on span "Marketing test" at bounding box center [140, 95] width 37 height 7
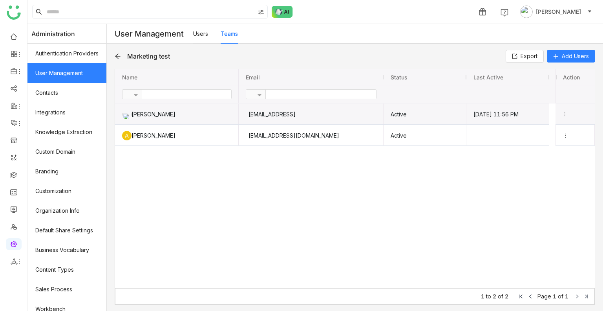
click at [564, 113] on icon "Press SPACE to select this row." at bounding box center [564, 113] width 5 height 5
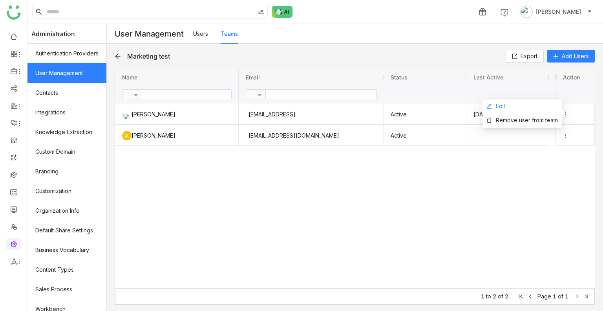
click at [513, 110] on li "Edit" at bounding box center [521, 106] width 79 height 14
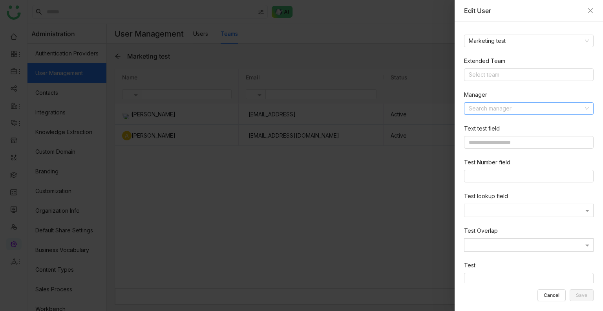
scroll to position [170, 0]
click at [495, 37] on nz-select-item "Marketing test" at bounding box center [529, 41] width 120 height 12
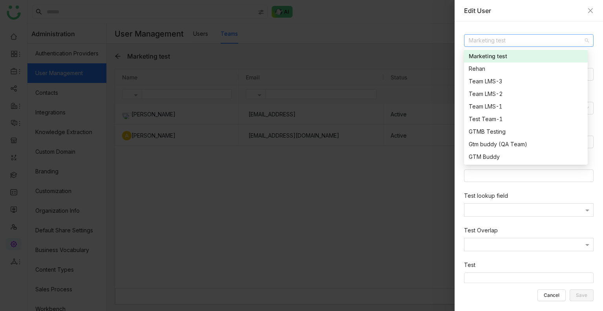
click at [499, 22] on div "**********" at bounding box center [529, 166] width 148 height 289
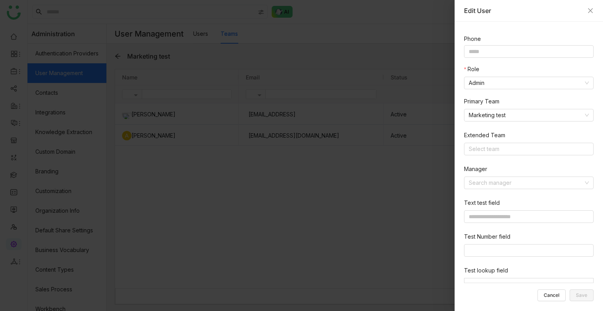
scroll to position [96, 0]
click at [510, 113] on nz-select-item "Marketing test" at bounding box center [529, 114] width 120 height 12
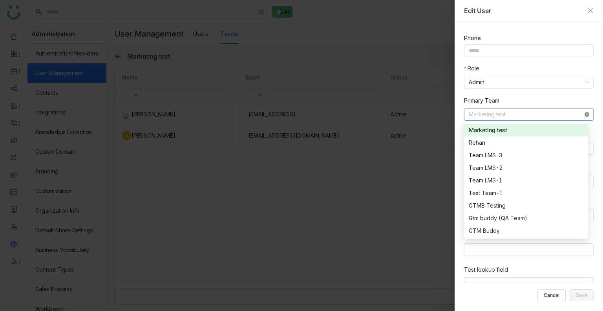
click at [585, 114] on icon at bounding box center [587, 114] width 5 height 5
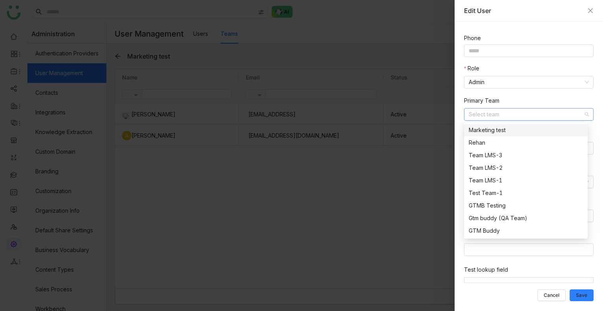
click at [530, 92] on div "Role Admin" at bounding box center [530, 80] width 133 height 32
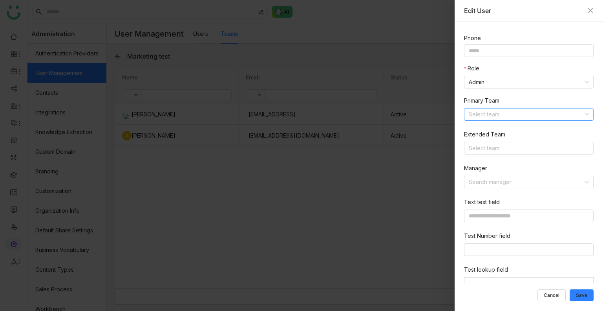
click at [515, 114] on input at bounding box center [526, 114] width 115 height 12
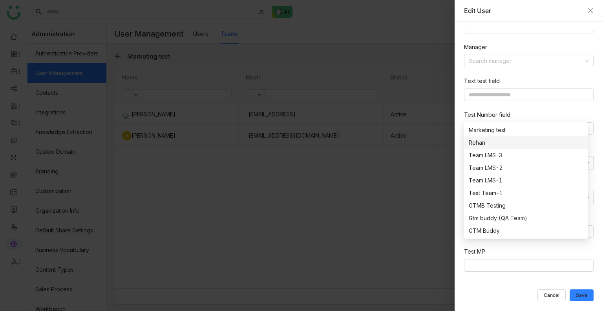
scroll to position [251, 0]
click at [486, 78] on label "Test Number field" at bounding box center [487, 80] width 46 height 9
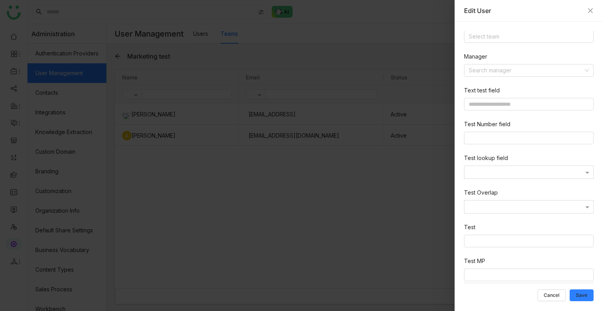
scroll to position [203, 0]
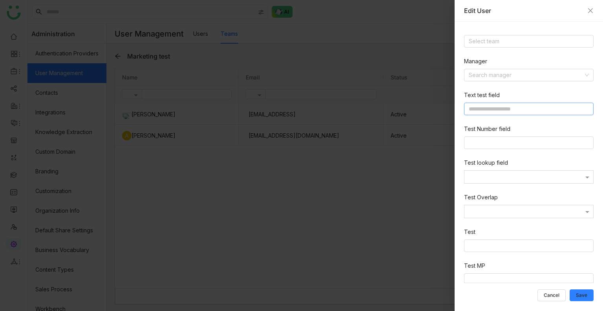
click at [495, 104] on input at bounding box center [529, 108] width 130 height 13
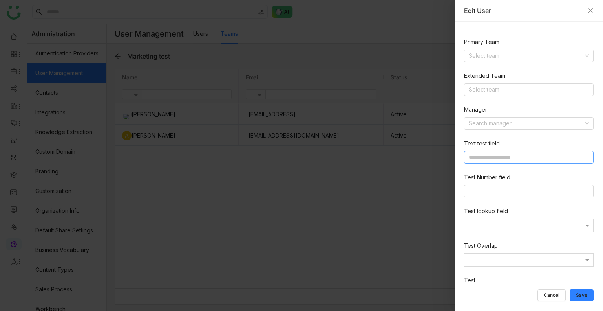
scroll to position [146, 0]
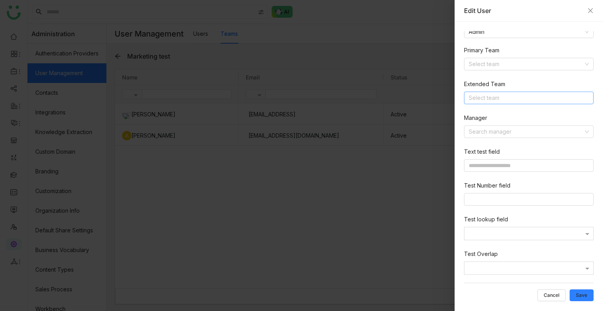
click at [494, 96] on nz-select-top-control "Select team" at bounding box center [529, 97] width 130 height 13
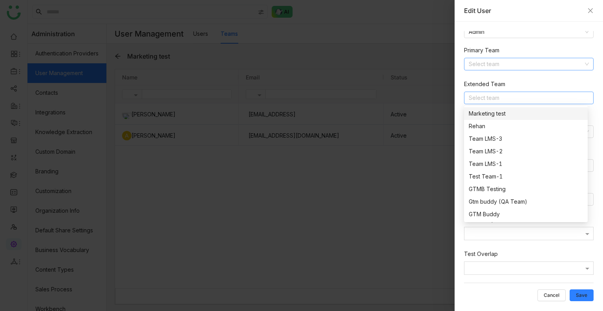
click at [489, 67] on input at bounding box center [526, 64] width 115 height 12
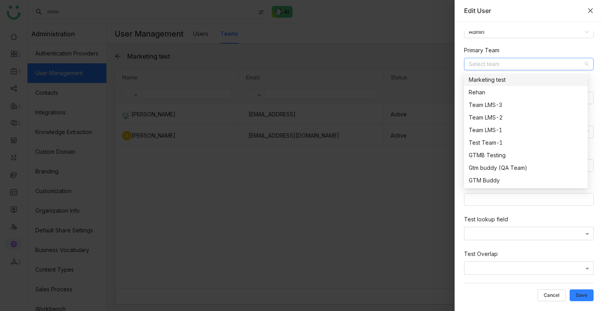
click at [590, 11] on icon "Close" at bounding box center [590, 10] width 6 height 6
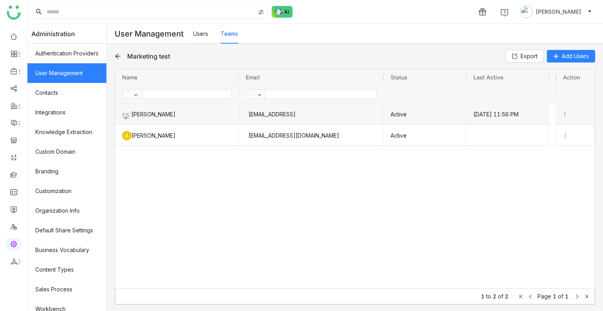
click at [563, 114] on icon "Press SPACE to select this row." at bounding box center [564, 113] width 5 height 5
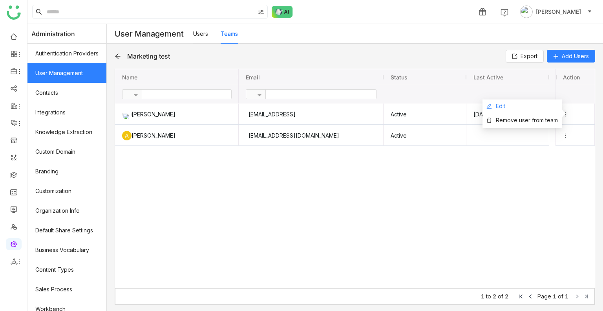
click at [535, 110] on li "Edit" at bounding box center [521, 106] width 79 height 14
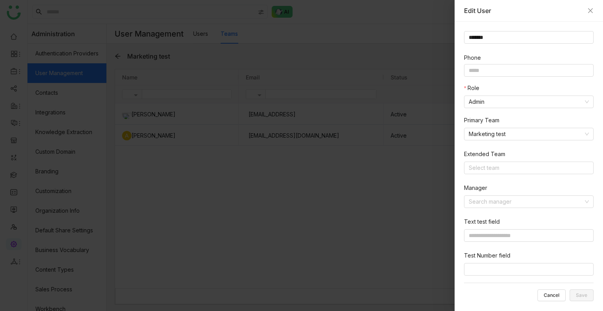
scroll to position [77, 0]
click at [511, 132] on nz-select-item "Marketing test" at bounding box center [529, 133] width 120 height 12
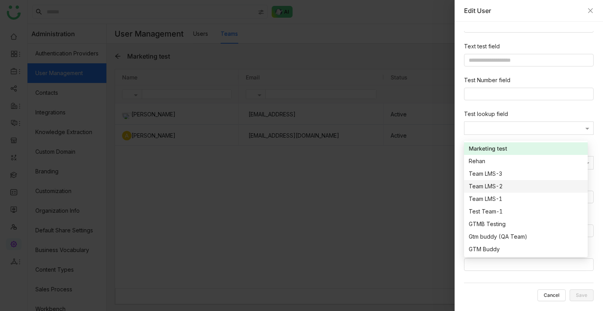
scroll to position [124, 0]
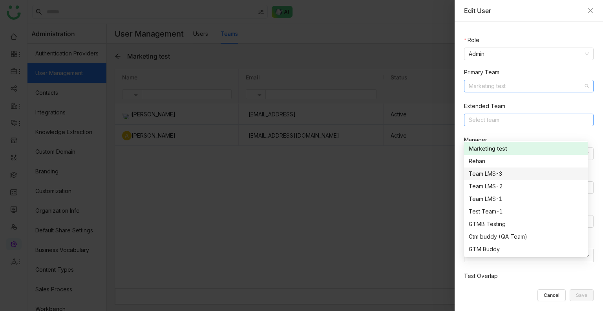
click at [486, 115] on nz-select-top-control "Select team" at bounding box center [529, 119] width 130 height 13
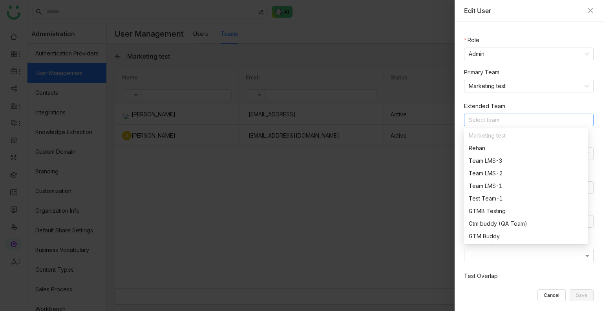
click at [486, 115] on nz-select-top-control "Select team" at bounding box center [529, 119] width 130 height 13
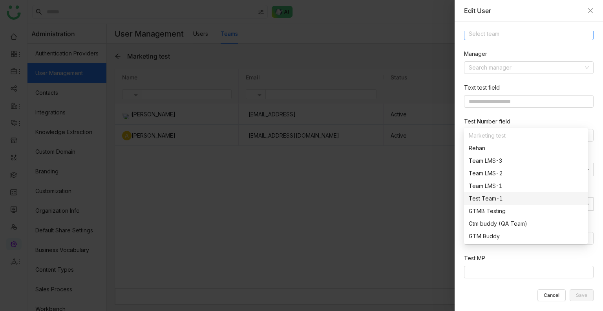
scroll to position [220, 0]
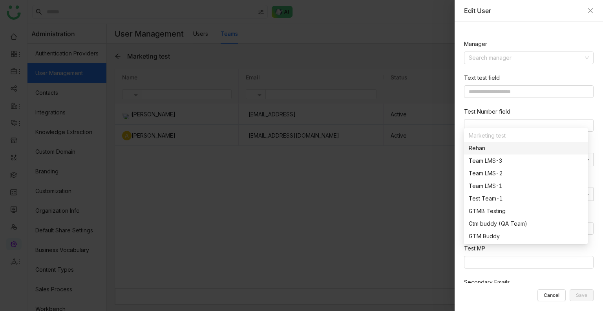
click at [445, 180] on div at bounding box center [301, 155] width 603 height 311
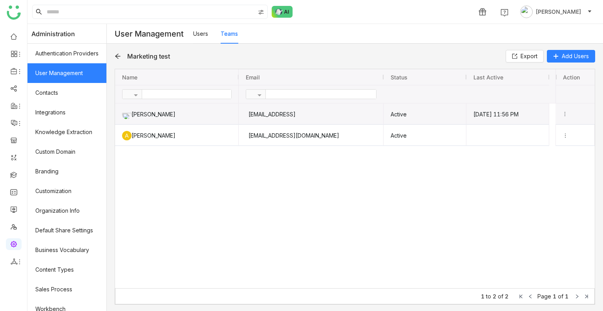
click at [565, 110] on div "Press SPACE to select this row." at bounding box center [575, 113] width 26 height 21
click at [566, 114] on icon "Press SPACE to select this row." at bounding box center [564, 113] width 5 height 5
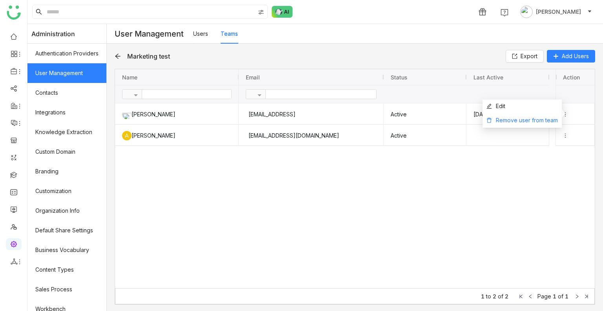
click at [534, 113] on li "Remove user from team" at bounding box center [521, 120] width 79 height 14
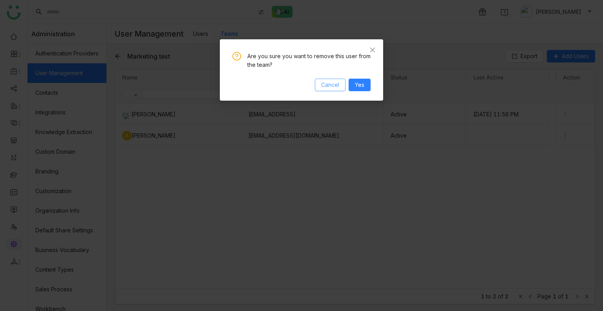
click at [330, 86] on span "Cancel" at bounding box center [330, 84] width 18 height 9
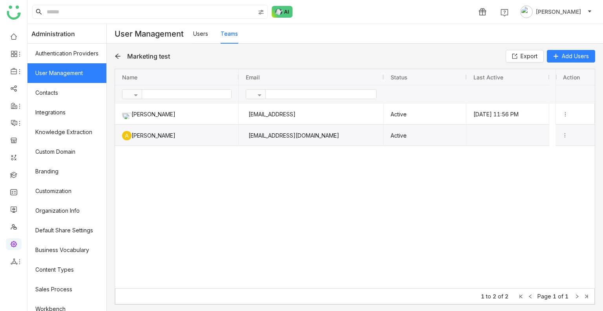
click at [565, 132] on icon "Press SPACE to select this row." at bounding box center [564, 134] width 5 height 5
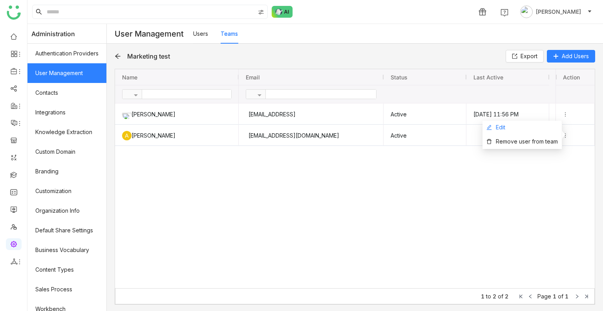
click at [512, 128] on li "Edit" at bounding box center [521, 128] width 79 height 14
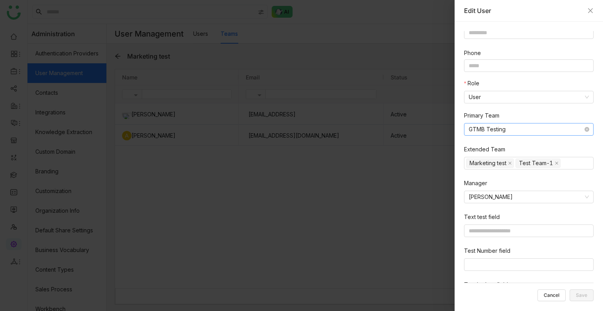
scroll to position [81, 0]
click at [504, 125] on nz-select-item "GTMB Testing" at bounding box center [529, 129] width 120 height 12
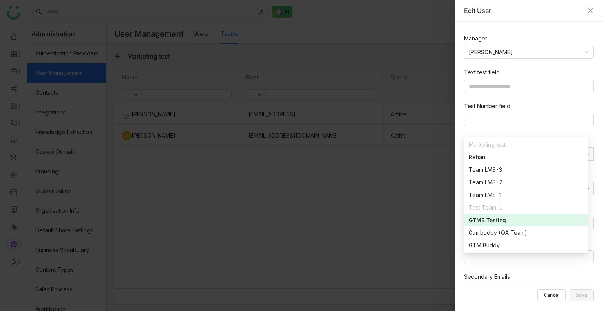
scroll to position [251, 0]
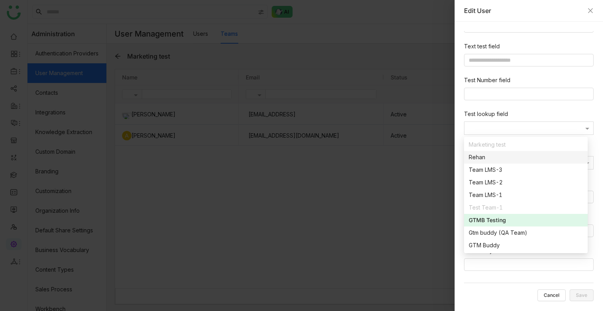
click at [427, 182] on div at bounding box center [301, 155] width 603 height 311
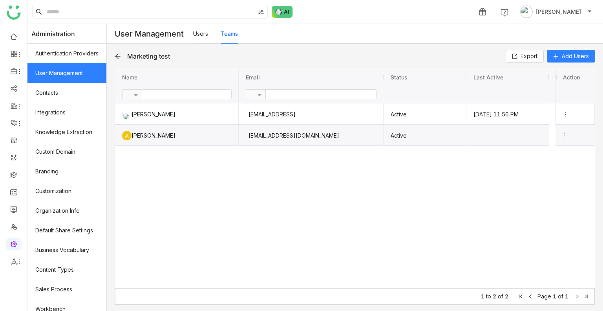
click at [566, 136] on icon "Press SPACE to select this row." at bounding box center [564, 134] width 5 height 5
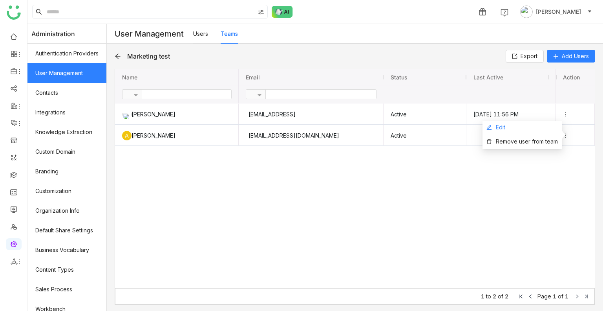
click at [520, 124] on li "Edit" at bounding box center [521, 128] width 79 height 14
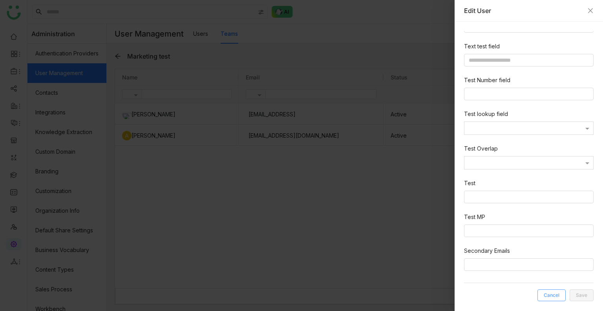
click at [554, 223] on span "Cancel" at bounding box center [552, 295] width 16 height 0
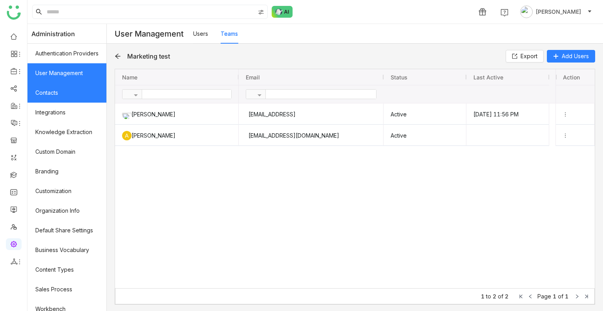
click at [46, 88] on link "Contacts" at bounding box center [66, 93] width 79 height 20
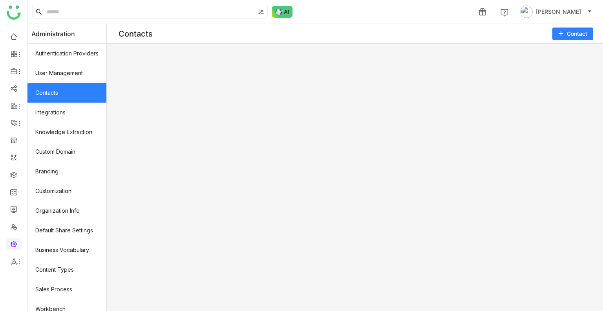
click at [46, 88] on link "Contacts" at bounding box center [66, 93] width 79 height 20
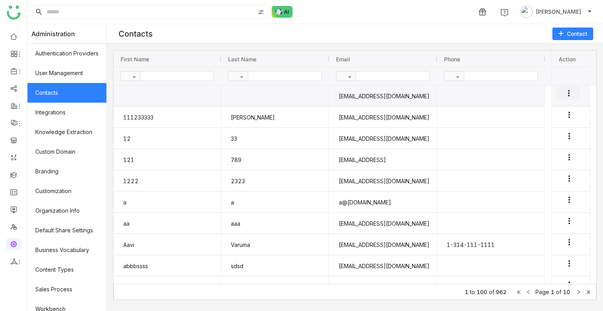
click at [569, 94] on icon "more_vert" at bounding box center [568, 92] width 9 height 9
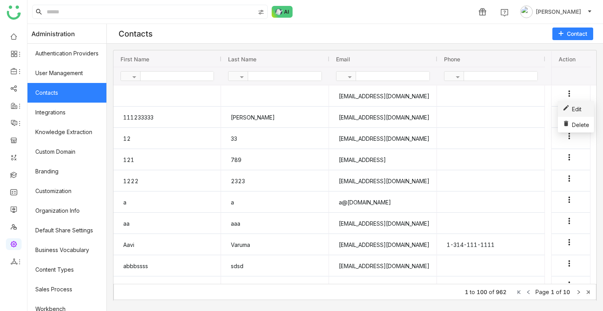
click at [572, 109] on span "Edit" at bounding box center [576, 109] width 9 height 7
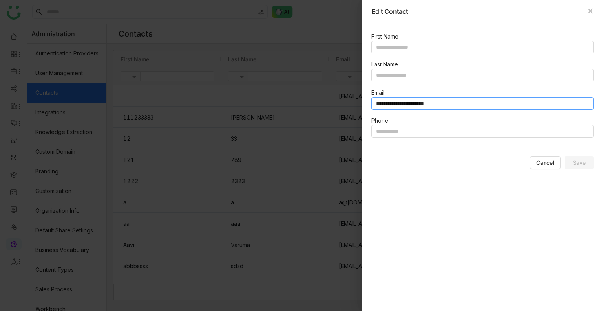
click at [496, 103] on input "**********" at bounding box center [482, 103] width 222 height 13
click at [446, 160] on div "Cancel Save" at bounding box center [483, 164] width 225 height 16
click at [588, 10] on icon "Close" at bounding box center [590, 11] width 6 height 6
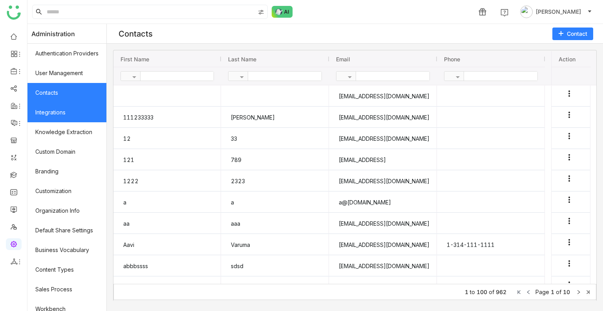
click at [47, 110] on link "Integrations" at bounding box center [66, 112] width 79 height 20
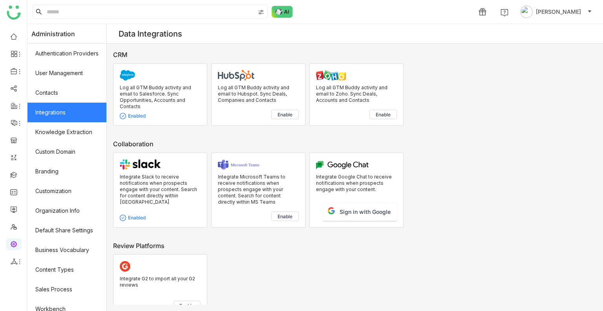
click at [47, 110] on link "Integrations" at bounding box center [66, 112] width 79 height 20
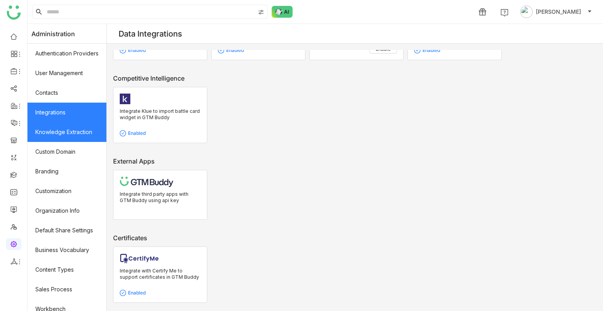
click at [64, 133] on link "Knowledge Extraction" at bounding box center [66, 132] width 79 height 20
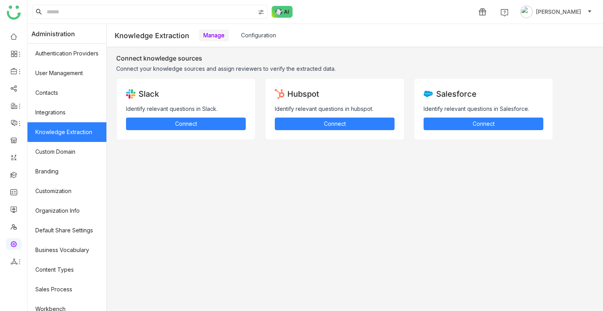
click at [64, 133] on link "Knowledge Extraction" at bounding box center [66, 132] width 79 height 20
click at [63, 150] on link "Custom Domain" at bounding box center [66, 152] width 79 height 20
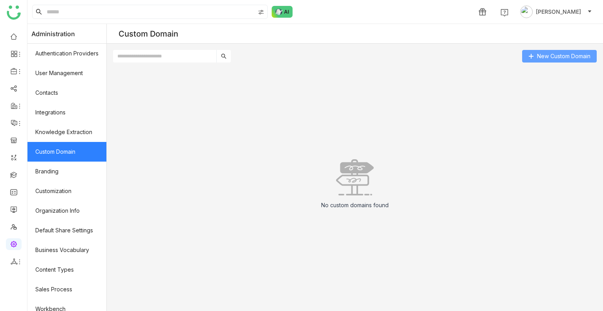
click at [566, 60] on span "New Custom Domain" at bounding box center [563, 56] width 53 height 9
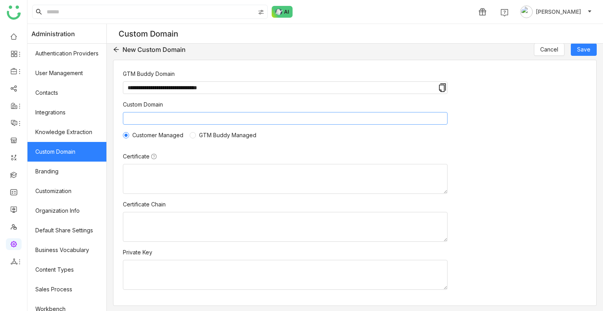
click at [186, 121] on input at bounding box center [285, 118] width 325 height 13
click at [57, 170] on link "Branding" at bounding box center [66, 171] width 79 height 20
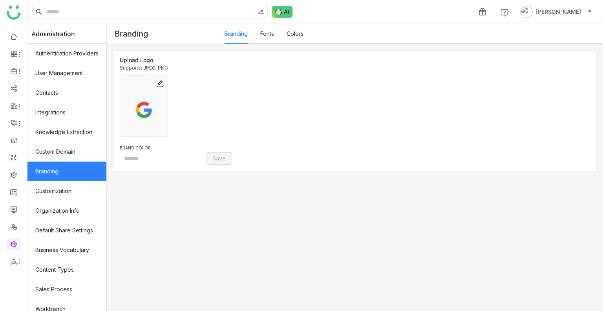
type input "*******"
click at [274, 37] on link "Fonts" at bounding box center [267, 33] width 14 height 7
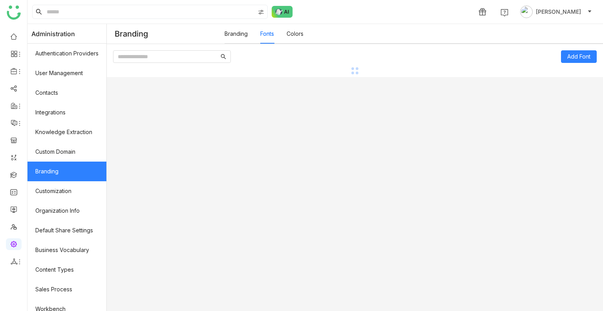
click at [274, 37] on link "Fonts" at bounding box center [267, 33] width 14 height 7
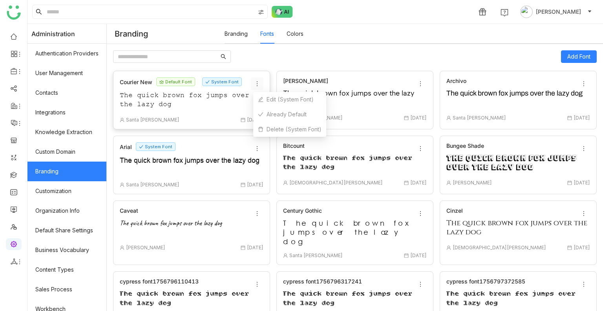
click at [259, 84] on icon at bounding box center [257, 83] width 6 height 6
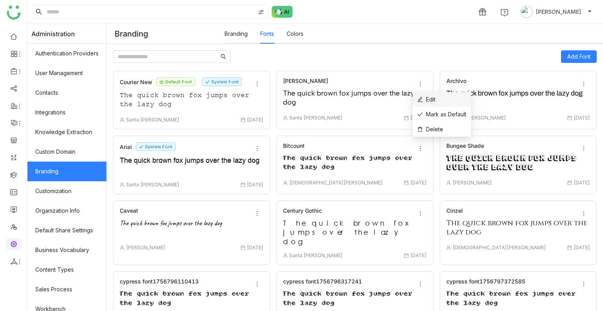
click at [427, 95] on li "Edit" at bounding box center [442, 99] width 58 height 15
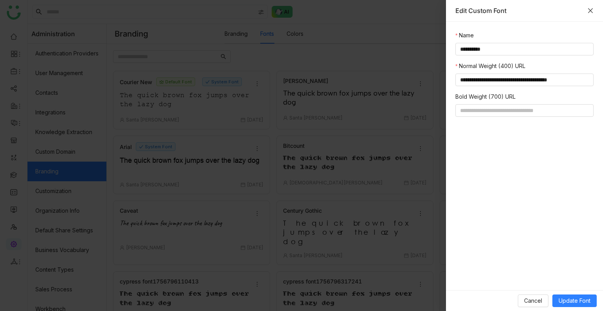
click at [592, 11] on icon "Close" at bounding box center [590, 10] width 6 height 6
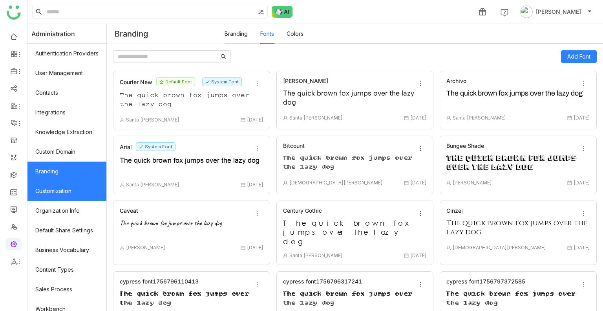
click at [48, 186] on link "Customization" at bounding box center [66, 191] width 79 height 20
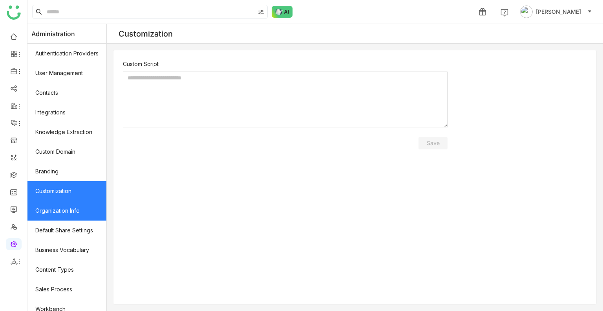
click at [66, 215] on link "Organization Info" at bounding box center [66, 211] width 79 height 20
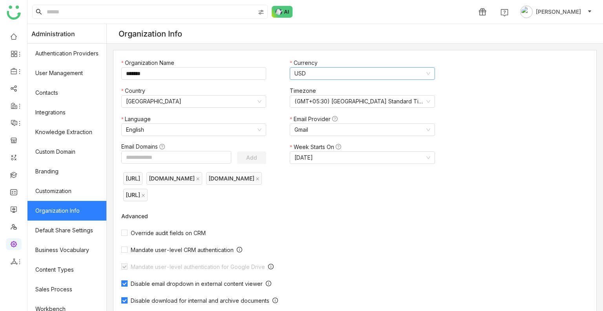
click at [325, 72] on nz-select-item "USD" at bounding box center [361, 74] width 135 height 12
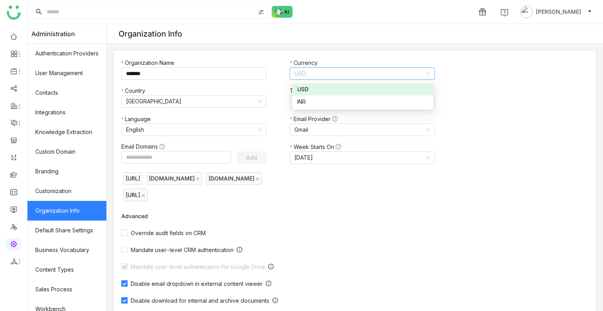
click at [383, 172] on div "[URL] [DOMAIN_NAME] [DOMAIN_NAME] [DOMAIN_NAME]" at bounding box center [282, 186] width 322 height 33
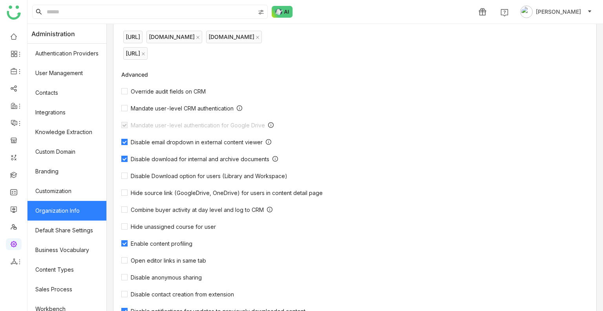
scroll to position [220, 0]
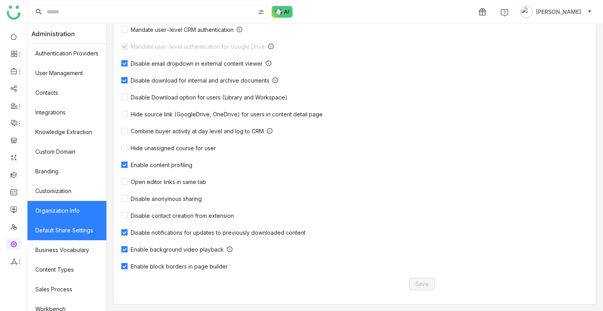
click at [69, 223] on link "Default Share Settings" at bounding box center [66, 230] width 79 height 20
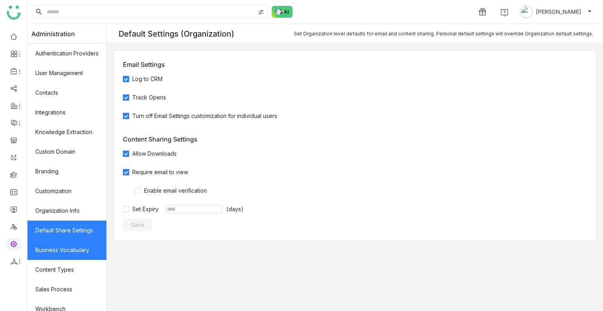
click at [66, 223] on link "Business Vocabulary" at bounding box center [66, 250] width 79 height 20
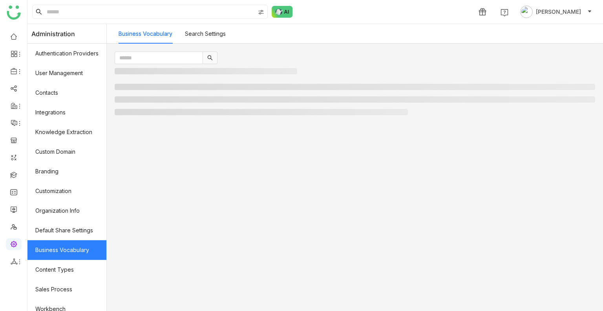
click at [81, 223] on link "Business Vocabulary" at bounding box center [66, 250] width 79 height 20
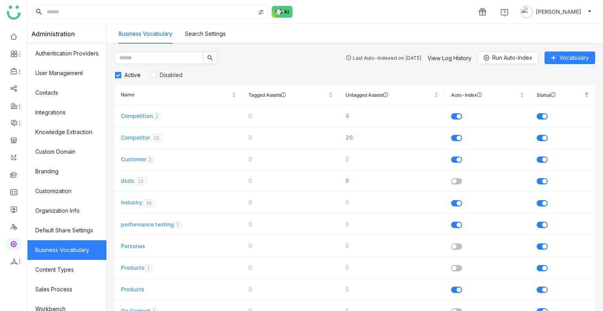
click at [213, 35] on link "Search Settings" at bounding box center [205, 33] width 41 height 7
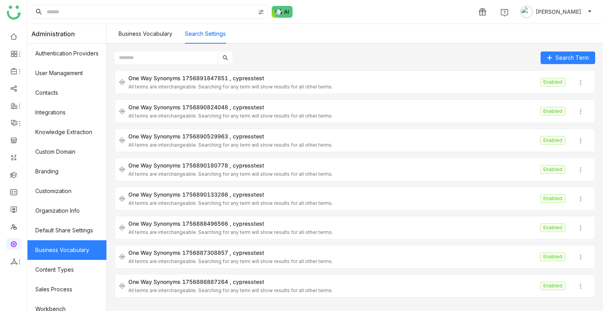
click at [213, 35] on link "Search Settings" at bounding box center [205, 33] width 41 height 7
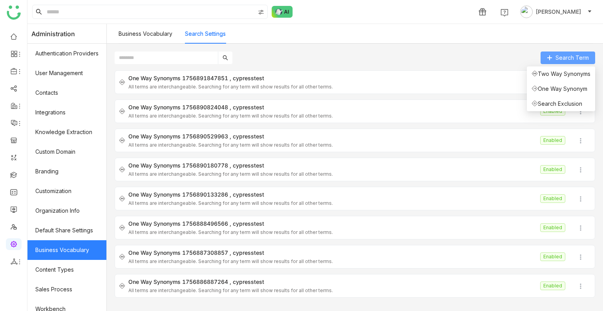
click at [557, 53] on span "Search Term" at bounding box center [571, 57] width 33 height 9
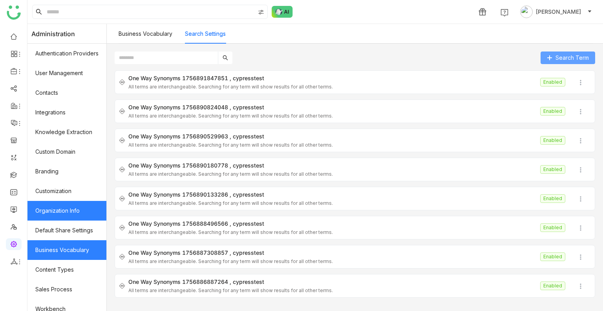
scroll to position [106, 0]
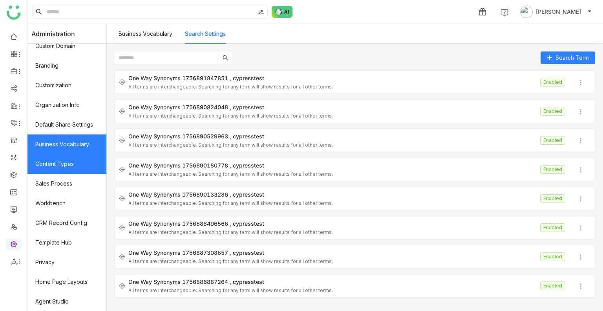
click at [43, 161] on link "Content Types" at bounding box center [66, 164] width 79 height 20
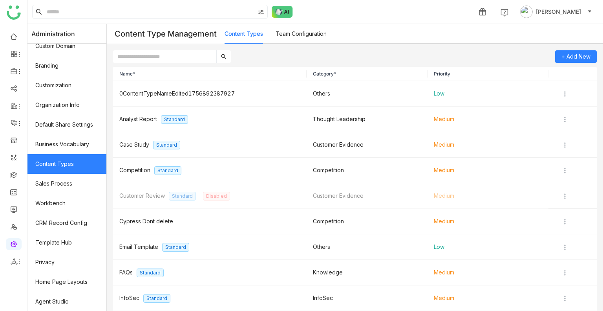
click at [43, 161] on link "Content Types" at bounding box center [66, 164] width 79 height 20
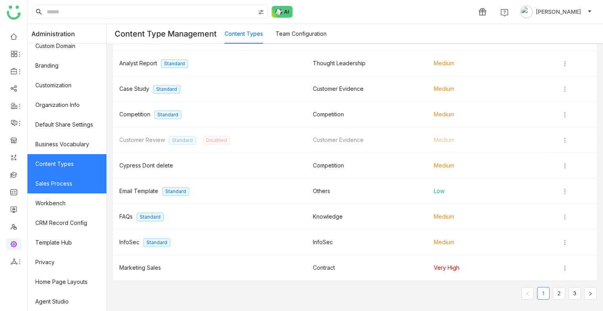
click at [51, 187] on link "Sales Process" at bounding box center [66, 184] width 79 height 20
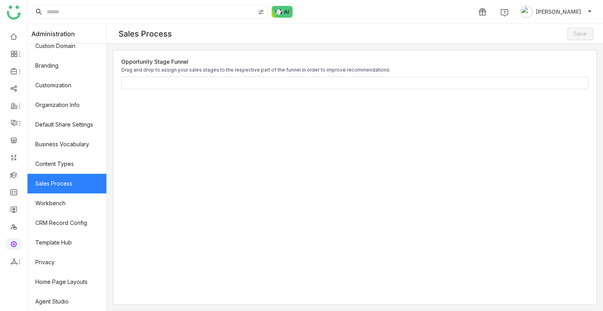
click at [51, 187] on link "Sales Process" at bounding box center [66, 184] width 79 height 20
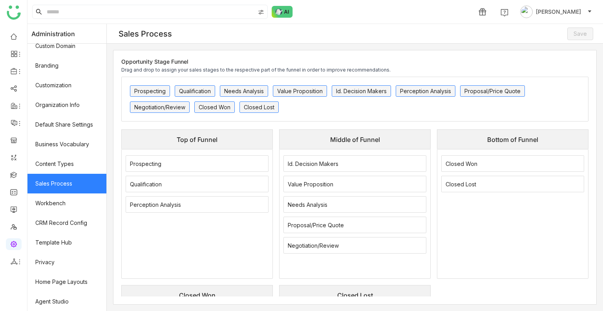
click at [51, 187] on link "Sales Process" at bounding box center [66, 184] width 79 height 20
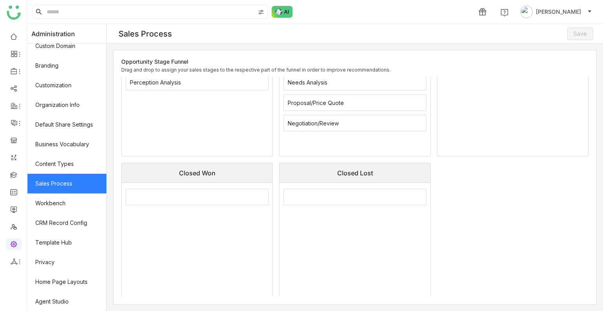
scroll to position [137, 0]
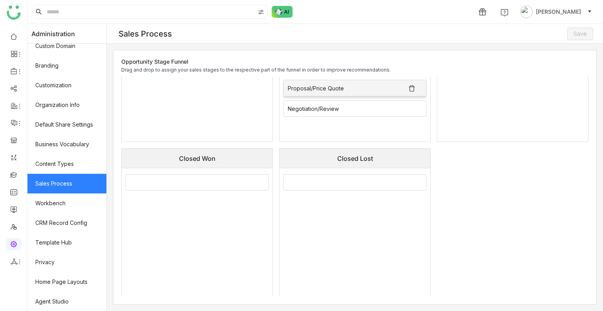
click at [323, 90] on div "Proposal/Price Quote" at bounding box center [316, 88] width 56 height 7
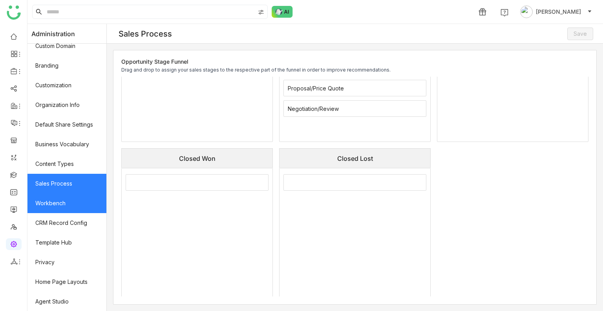
click at [48, 199] on link "Workbench" at bounding box center [66, 203] width 79 height 20
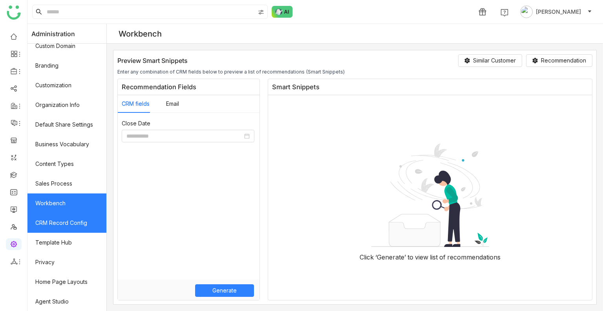
click at [47, 219] on link "CRM Record Config" at bounding box center [66, 223] width 79 height 20
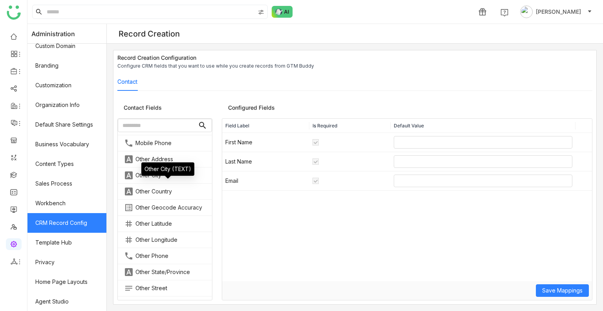
scroll to position [744, 0]
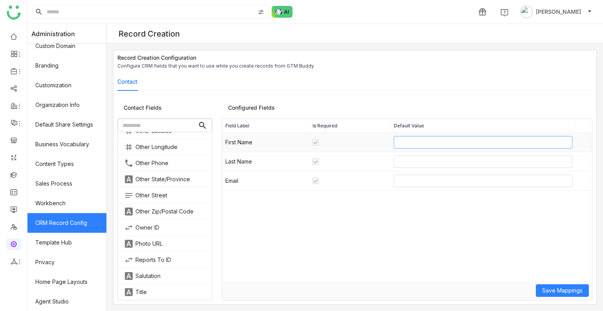
click at [394, 142] on input "text" at bounding box center [483, 142] width 179 height 13
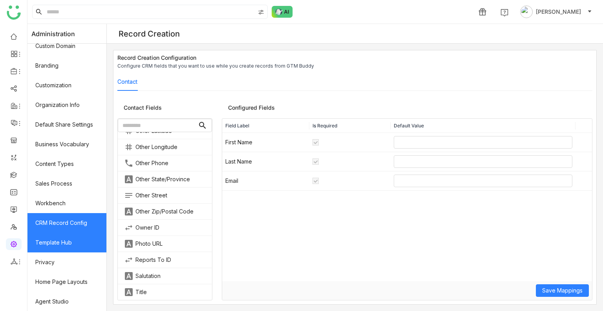
click at [75, 223] on link "Template Hub" at bounding box center [66, 242] width 79 height 20
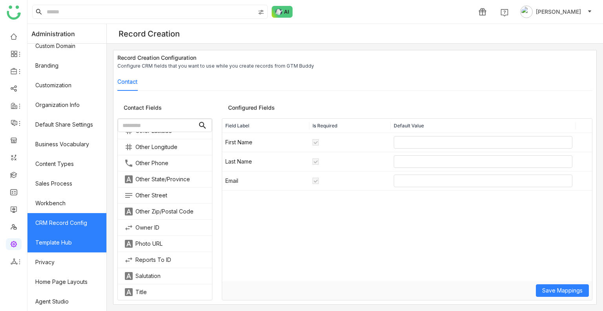
click at [75, 223] on link "Template Hub" at bounding box center [66, 242] width 79 height 20
click at [68, 223] on link "Template Hub" at bounding box center [66, 242] width 79 height 20
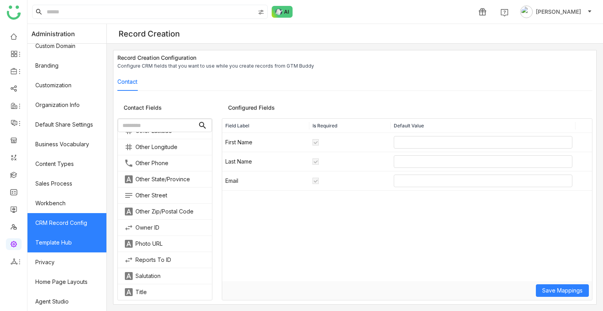
click at [68, 223] on link "Template Hub" at bounding box center [66, 242] width 79 height 20
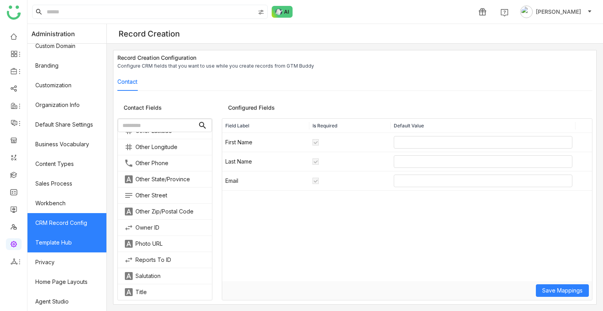
click at [68, 223] on link "Template Hub" at bounding box center [66, 242] width 79 height 20
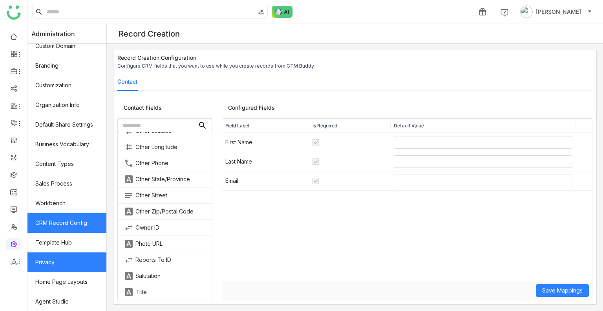
click at [76, 223] on link "Privacy" at bounding box center [66, 262] width 79 height 20
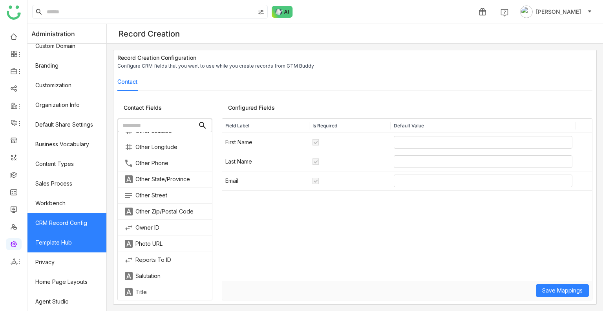
click at [79, 223] on link "Template Hub" at bounding box center [66, 242] width 79 height 20
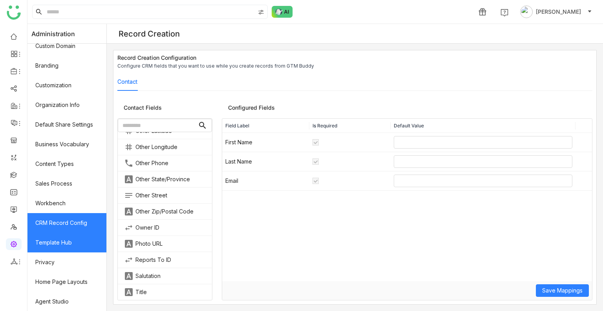
click at [78, 223] on link "Template Hub" at bounding box center [66, 242] width 79 height 20
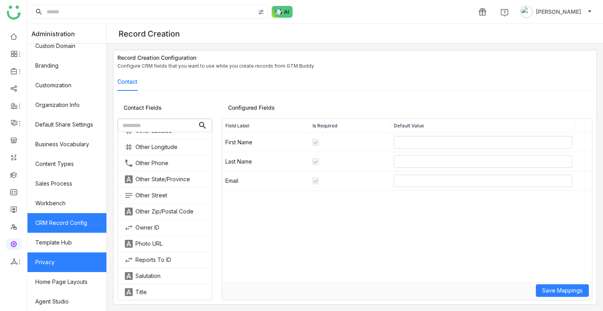
click at [61, 223] on link "Privacy" at bounding box center [66, 262] width 79 height 20
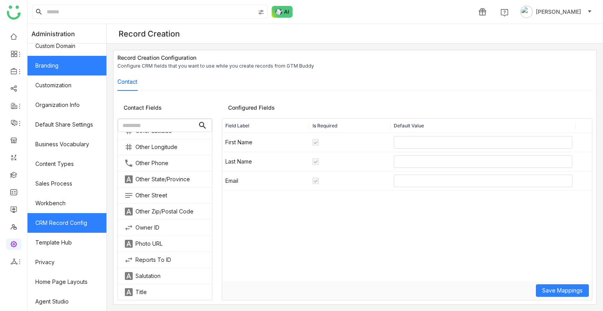
click at [80, 73] on link "Branding" at bounding box center [66, 66] width 79 height 20
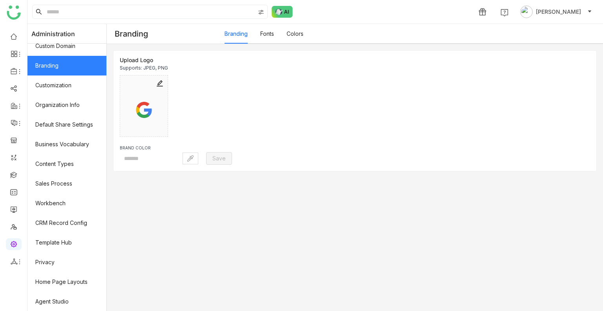
type input "*******"
click at [80, 73] on link "Branding" at bounding box center [66, 66] width 79 height 20
click at [62, 186] on link "Sales Process" at bounding box center [66, 184] width 79 height 20
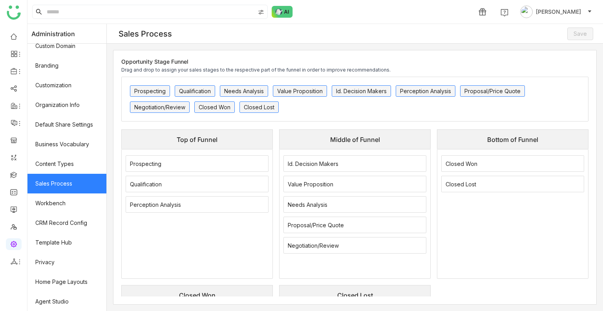
click at [62, 186] on link "Sales Process" at bounding box center [66, 184] width 79 height 20
click at [64, 223] on link "Template Hub" at bounding box center [66, 242] width 79 height 20
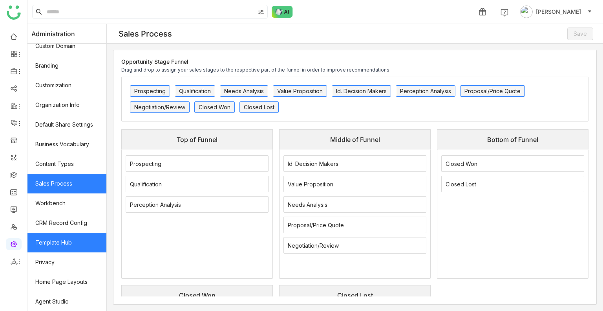
click at [64, 223] on link "Template Hub" at bounding box center [66, 242] width 79 height 20
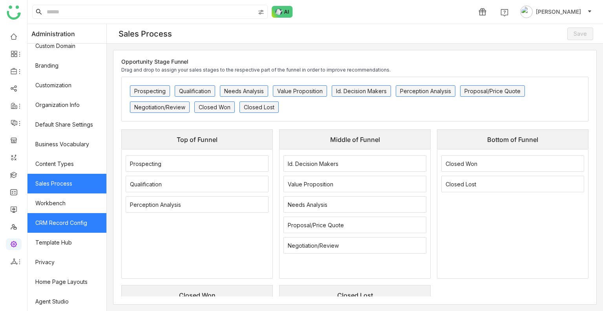
click at [69, 223] on link "CRM Record Config" at bounding box center [66, 223] width 79 height 20
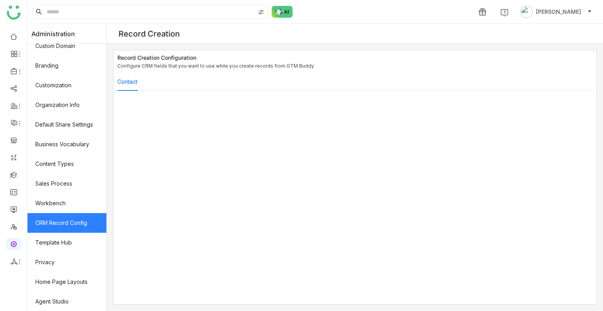
click at [69, 223] on link "CRM Record Config" at bounding box center [66, 223] width 79 height 20
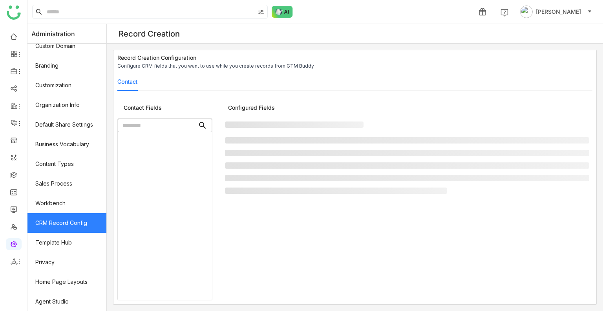
click at [69, 223] on link "CRM Record Config" at bounding box center [66, 223] width 79 height 20
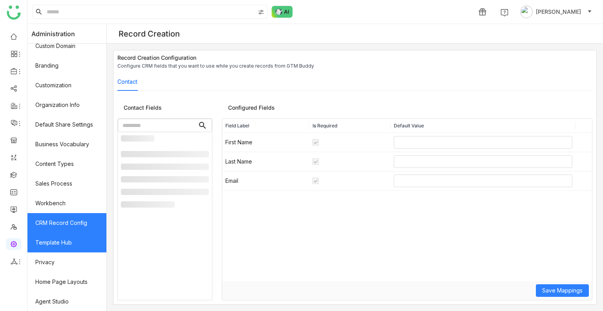
click at [68, 223] on link "Template Hub" at bounding box center [66, 242] width 79 height 20
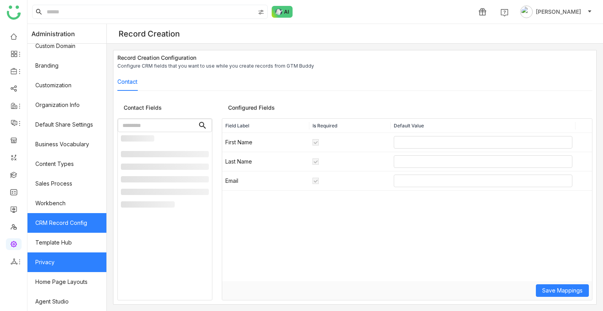
click at [59, 223] on link "Privacy" at bounding box center [66, 262] width 79 height 20
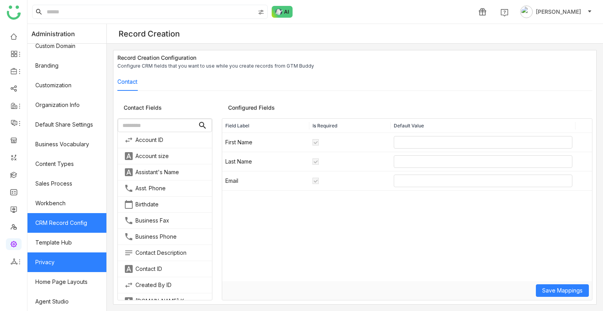
click at [59, 223] on link "Privacy" at bounding box center [66, 262] width 79 height 20
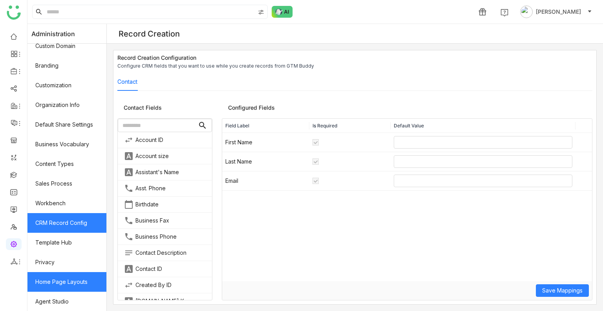
drag, startPoint x: 59, startPoint y: 265, endPoint x: 58, endPoint y: 280, distance: 15.7
click at [58, 223] on ul "Authentication Providers User Management Contacts Integrations Knowledge Extrac…" at bounding box center [66, 177] width 79 height 267
click at [58, 223] on link "Home Page Layouts" at bounding box center [66, 282] width 79 height 20
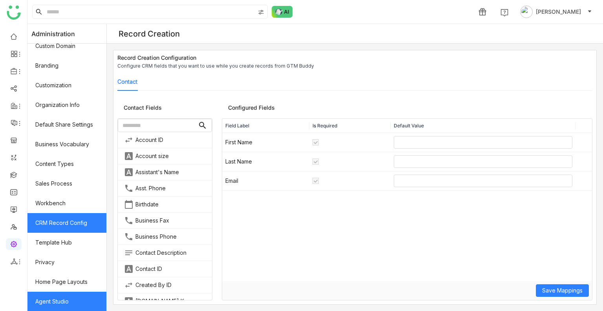
click at [64, 223] on link "Agent Studio" at bounding box center [66, 301] width 79 height 20
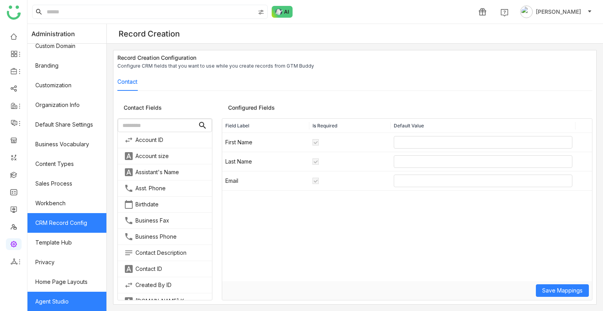
click at [64, 223] on link "Agent Studio" at bounding box center [66, 301] width 79 height 20
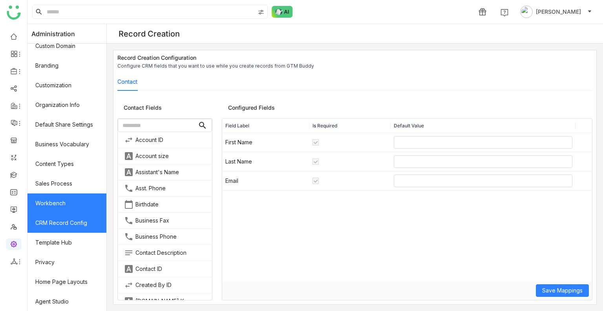
click at [46, 210] on link "Workbench" at bounding box center [66, 203] width 79 height 20
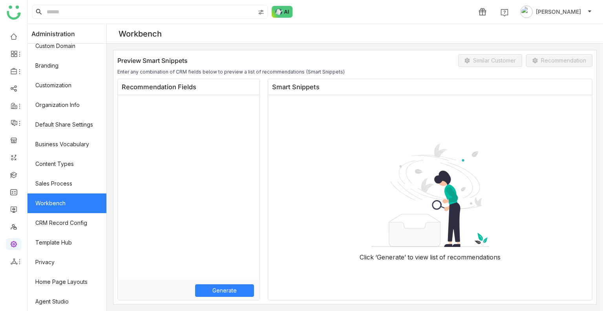
click at [46, 210] on link "Workbench" at bounding box center [66, 203] width 79 height 20
